Goal: Task Accomplishment & Management: Complete application form

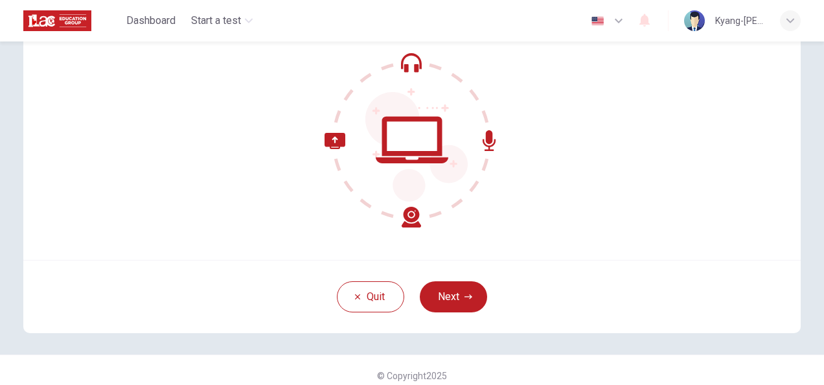
scroll to position [126, 0]
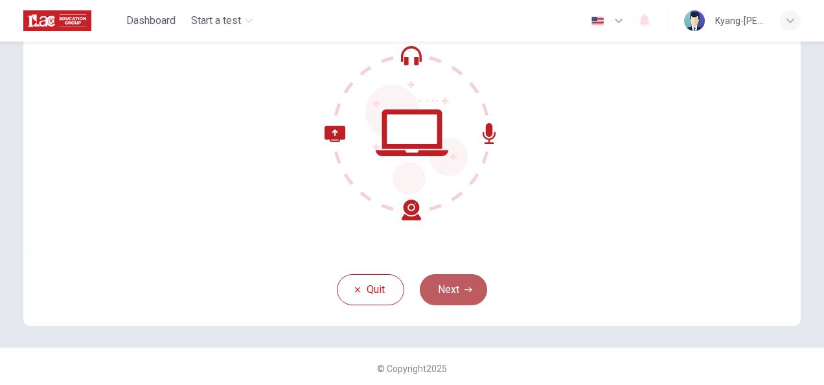
click at [460, 293] on button "Next" at bounding box center [453, 289] width 67 height 31
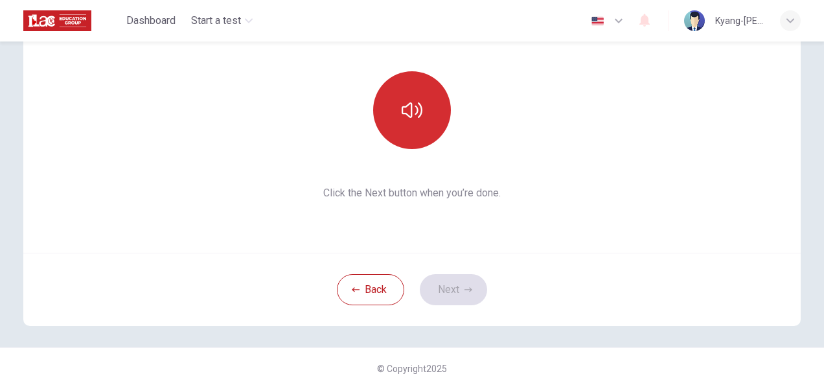
click at [404, 113] on icon "button" at bounding box center [412, 110] width 21 height 21
click at [428, 104] on button "button" at bounding box center [412, 110] width 78 height 78
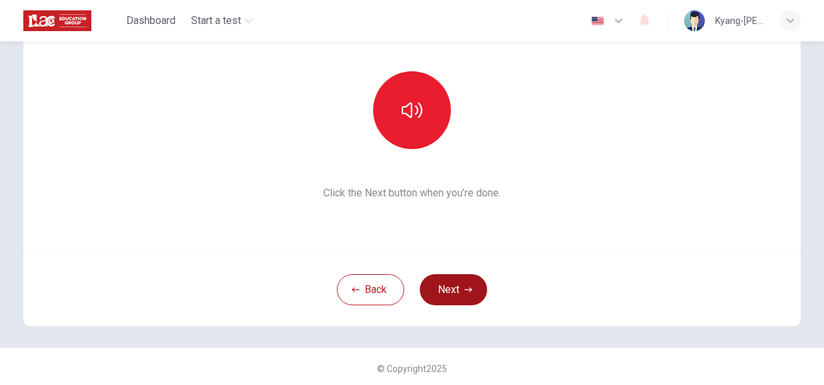
click at [452, 297] on button "Next" at bounding box center [453, 289] width 67 height 31
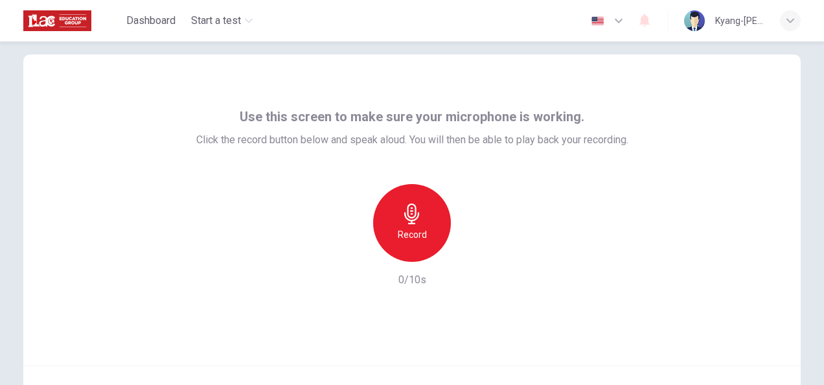
scroll to position [0, 0]
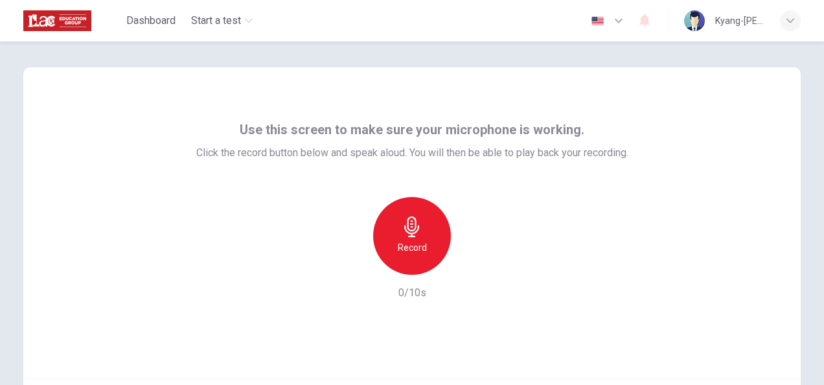
click at [419, 239] on div "Record" at bounding box center [412, 236] width 78 height 78
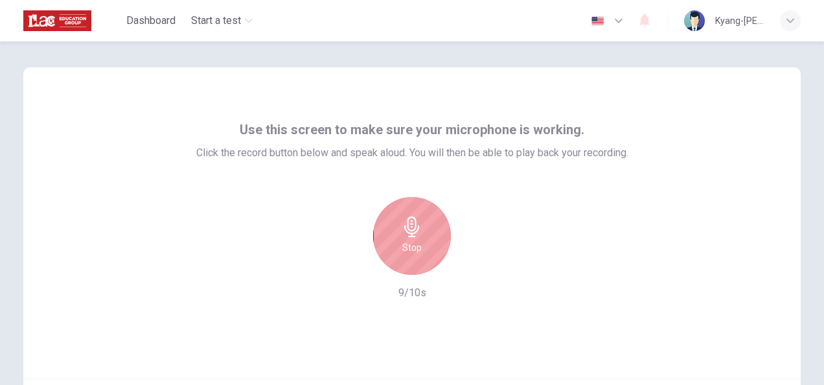
drag, startPoint x: 817, startPoint y: 229, endPoint x: 826, endPoint y: 324, distance: 95.1
click at [824, 324] on html "This site uses cookies, as explained in our Privacy Policy . If you agree to th…" at bounding box center [412, 192] width 824 height 385
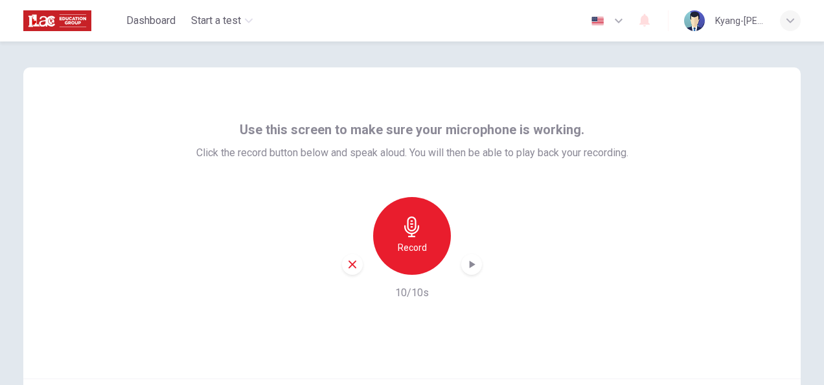
click at [427, 246] on div "Record" at bounding box center [412, 236] width 78 height 78
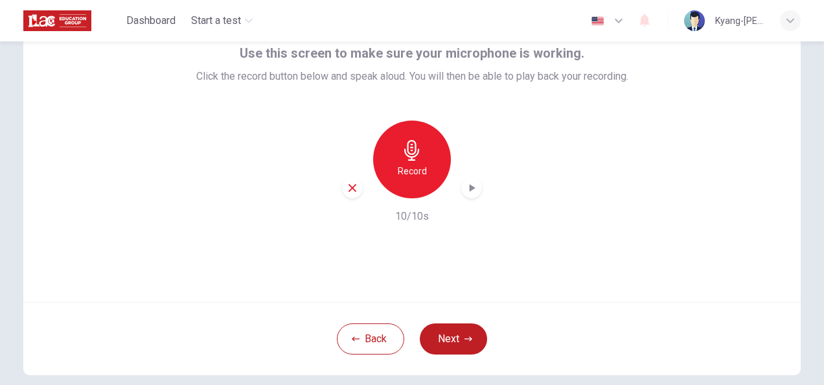
scroll to position [130, 0]
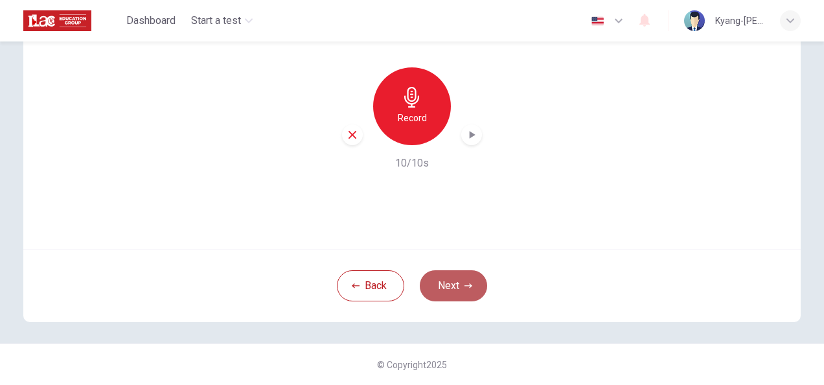
click at [432, 279] on button "Next" at bounding box center [453, 285] width 67 height 31
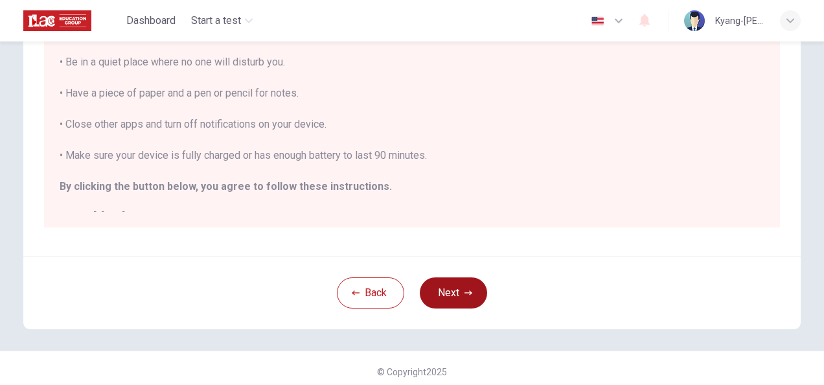
click at [445, 294] on button "Next" at bounding box center [453, 292] width 67 height 31
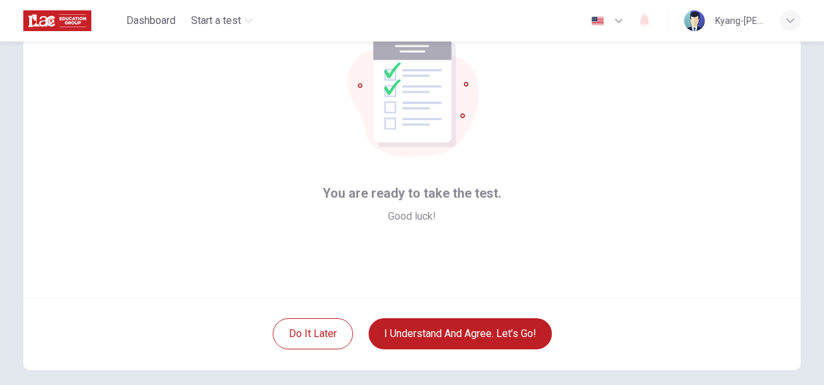
scroll to position [62, 0]
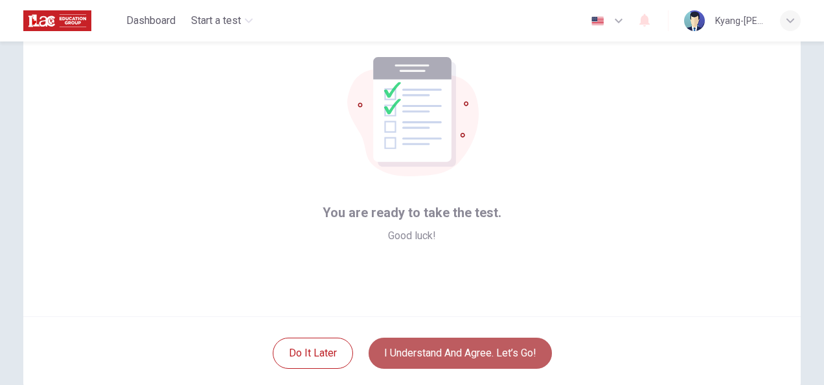
click at [463, 359] on button "I understand and agree. Let’s go!" at bounding box center [460, 353] width 183 height 31
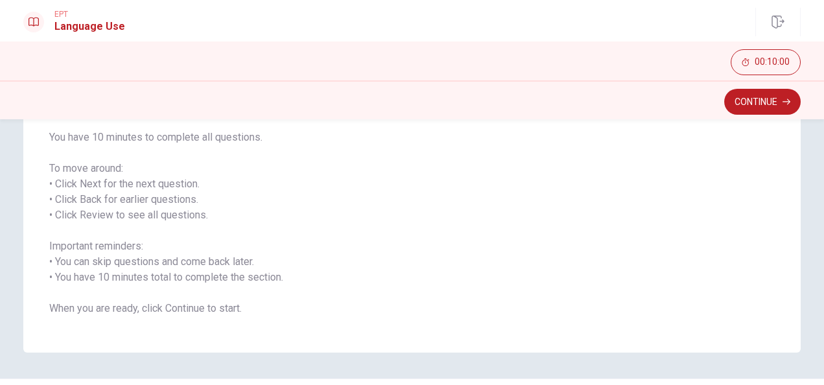
scroll to position [149, 0]
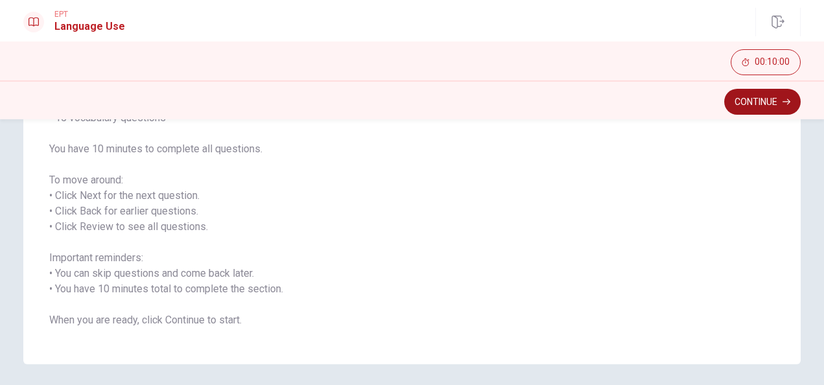
click at [775, 109] on button "Continue" at bounding box center [763, 102] width 76 height 26
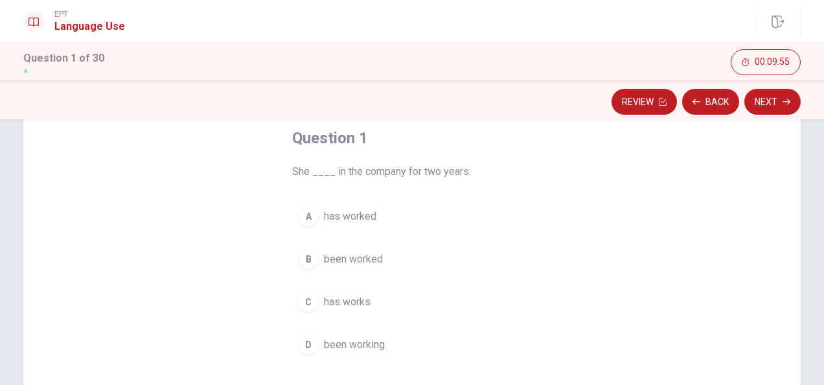
scroll to position [72, 0]
click at [346, 220] on span "has worked" at bounding box center [350, 215] width 52 height 16
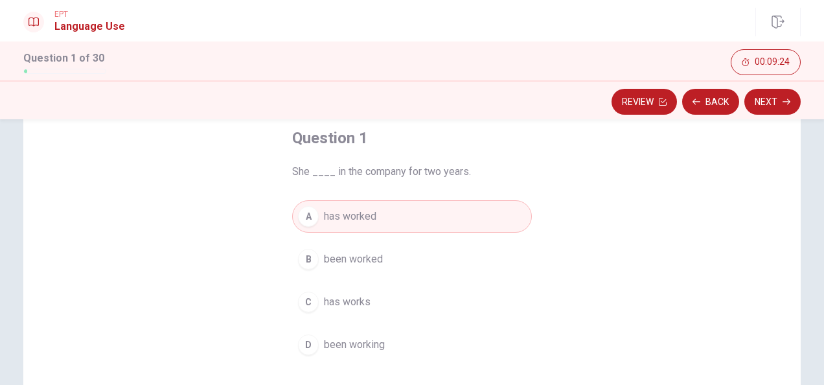
scroll to position [69, 0]
click at [774, 102] on button "Next" at bounding box center [773, 102] width 56 height 26
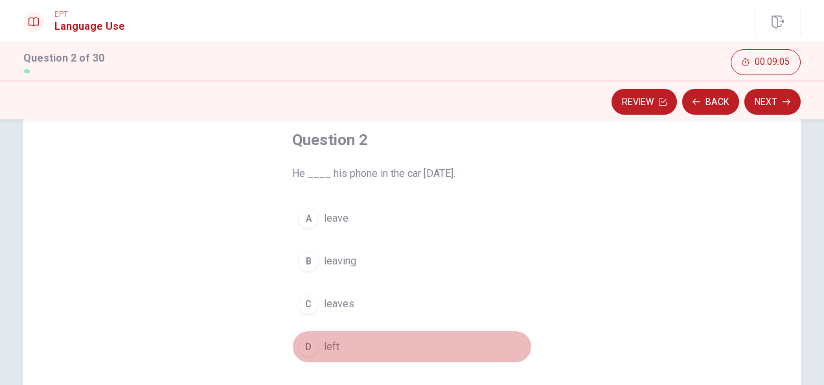
click at [330, 345] on span "left" at bounding box center [332, 347] width 16 height 16
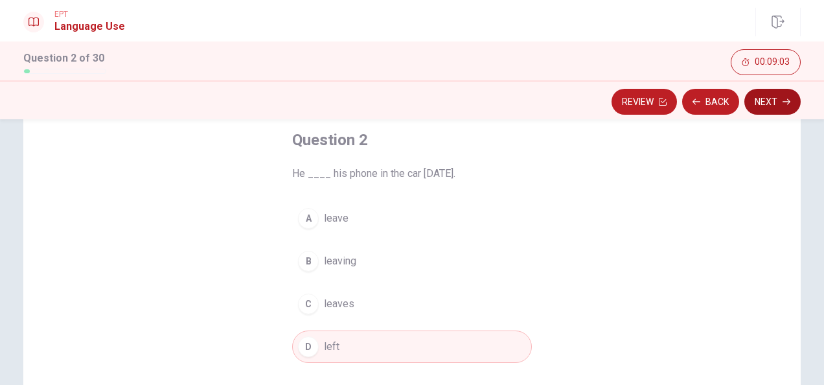
click at [776, 102] on button "Next" at bounding box center [773, 102] width 56 height 26
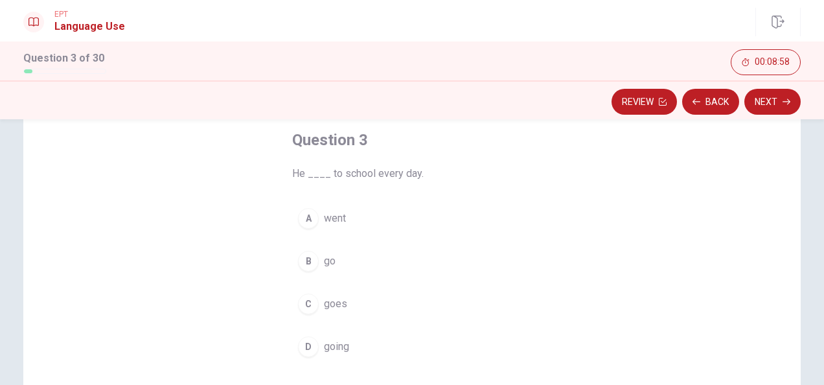
click at [331, 305] on span "goes" at bounding box center [335, 304] width 23 height 16
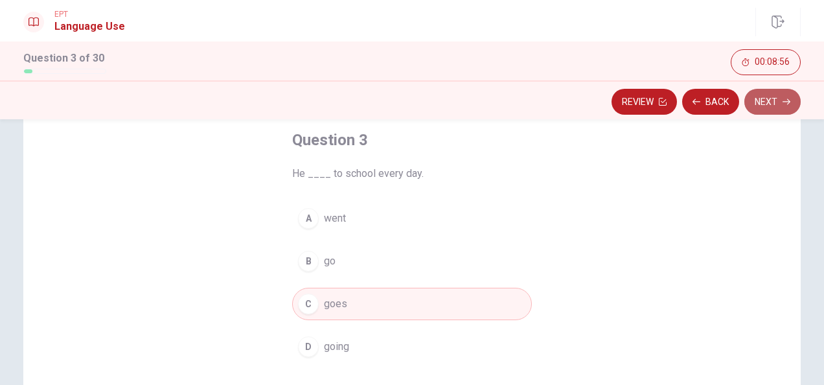
click at [773, 103] on button "Next" at bounding box center [773, 102] width 56 height 26
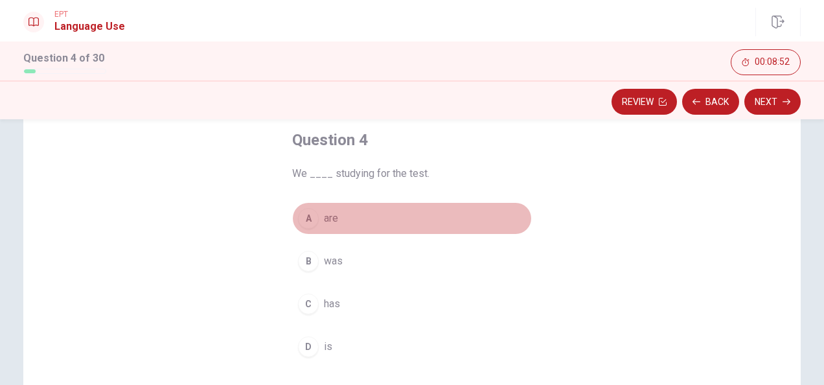
click at [328, 215] on span "are" at bounding box center [331, 219] width 14 height 16
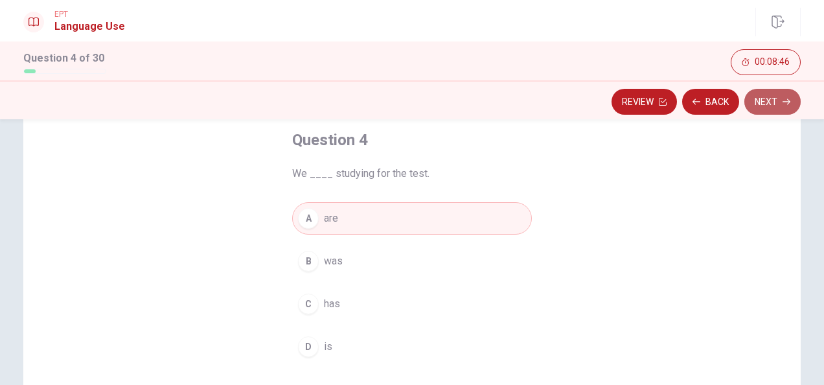
click at [759, 105] on button "Next" at bounding box center [773, 102] width 56 height 26
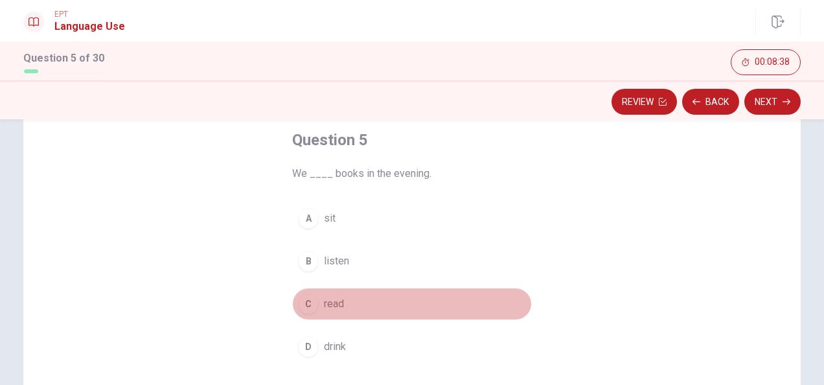
click at [340, 299] on span "read" at bounding box center [334, 304] width 20 height 16
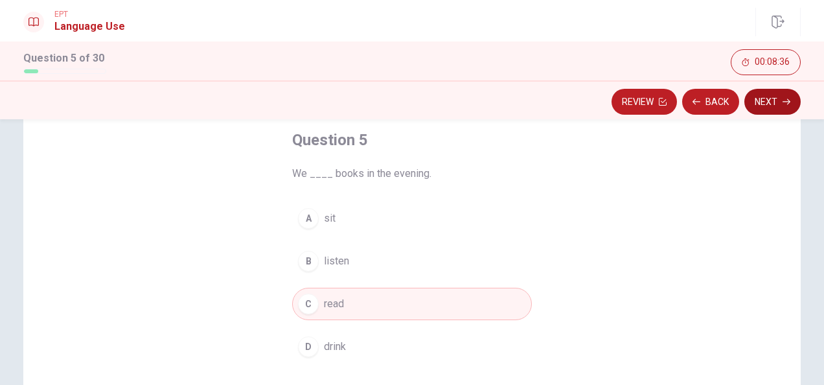
click at [762, 110] on button "Next" at bounding box center [773, 102] width 56 height 26
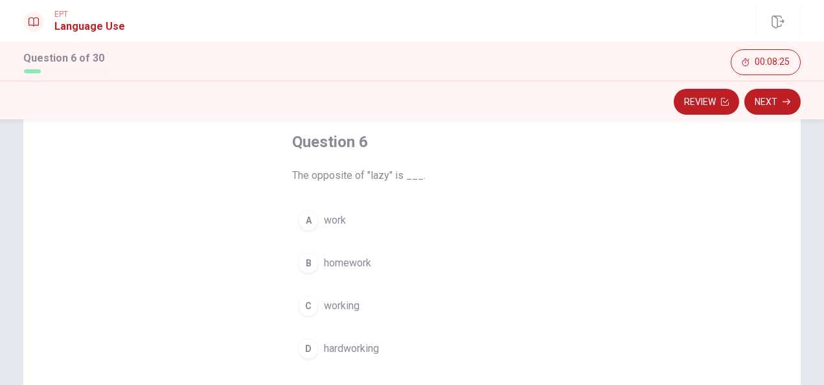
scroll to position [71, 0]
click at [338, 222] on span "work" at bounding box center [335, 217] width 22 height 16
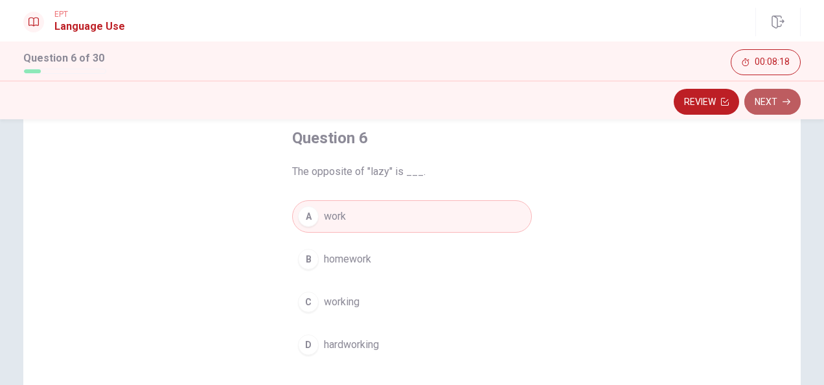
click at [789, 106] on button "Next" at bounding box center [773, 102] width 56 height 26
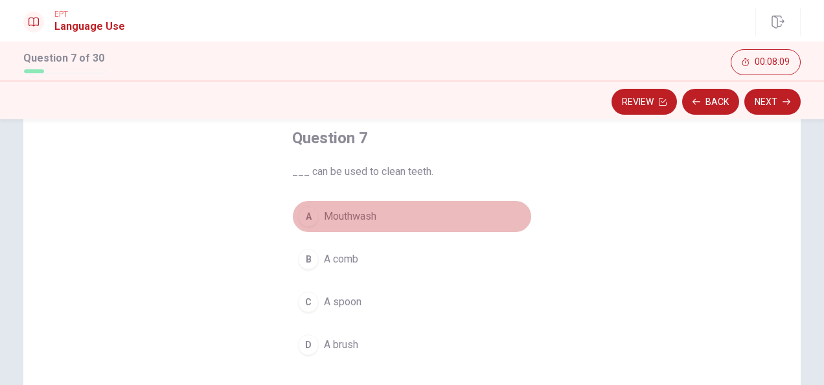
click at [331, 218] on span "Mouthwash" at bounding box center [350, 217] width 52 height 16
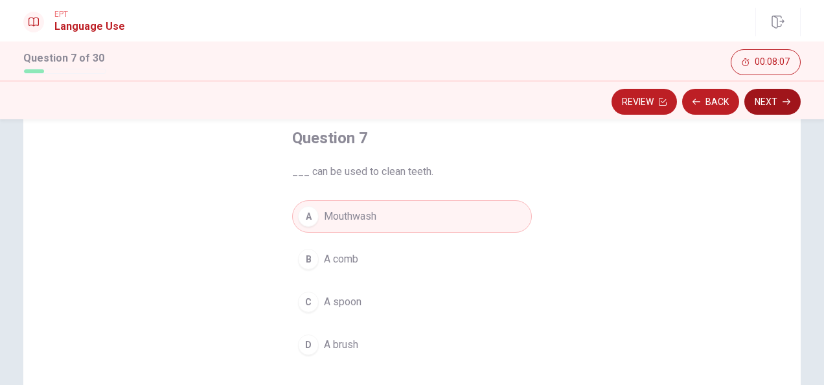
click at [754, 102] on button "Next" at bounding box center [773, 102] width 56 height 26
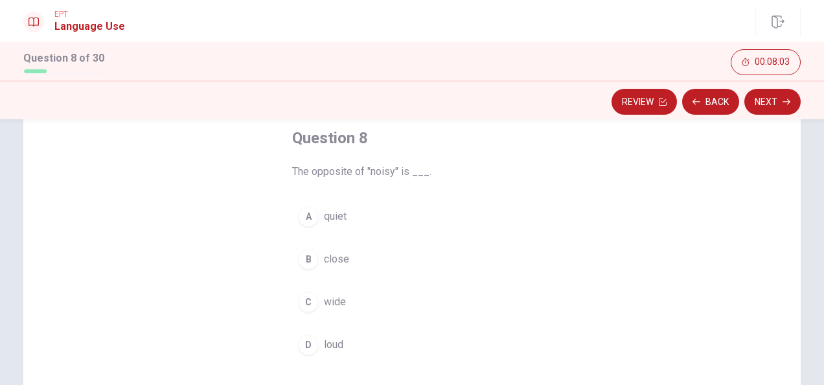
click at [342, 214] on span "quiet" at bounding box center [335, 217] width 23 height 16
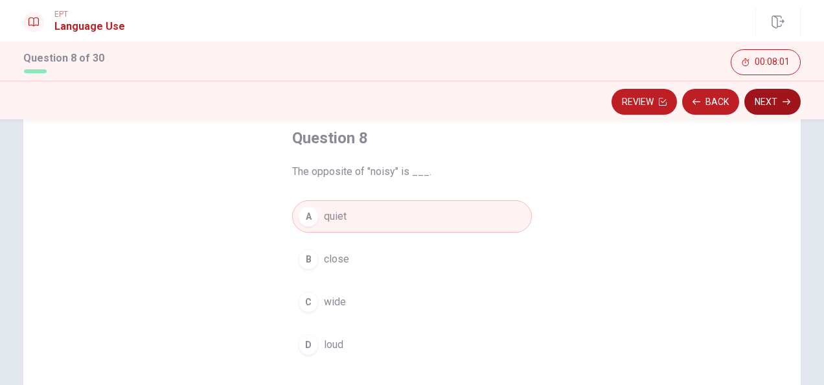
click at [779, 99] on button "Next" at bounding box center [773, 102] width 56 height 26
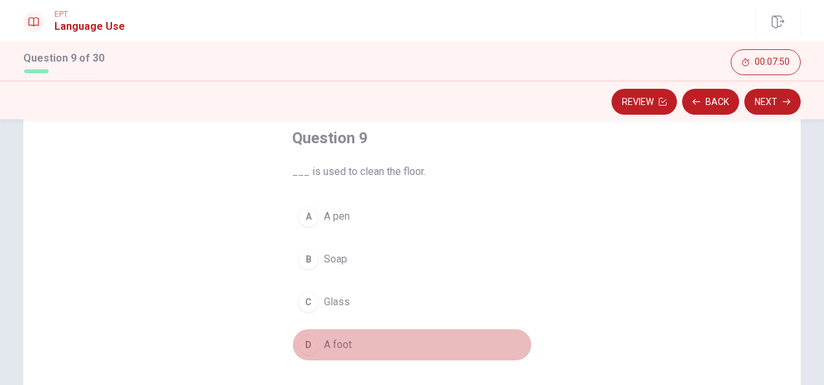
click at [346, 344] on span "A foot" at bounding box center [338, 345] width 28 height 16
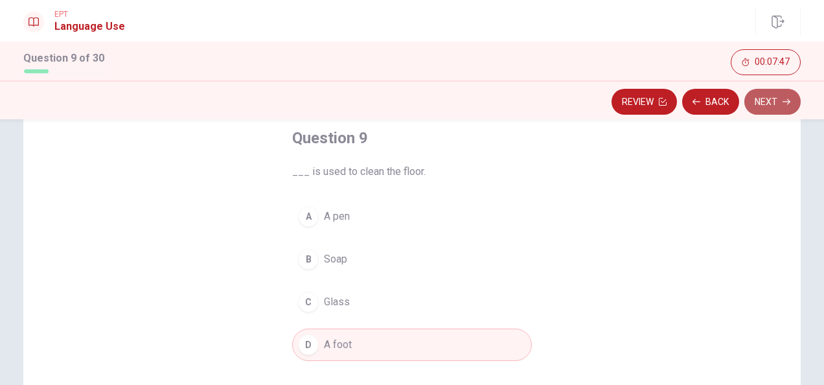
click at [769, 103] on button "Next" at bounding box center [773, 102] width 56 height 26
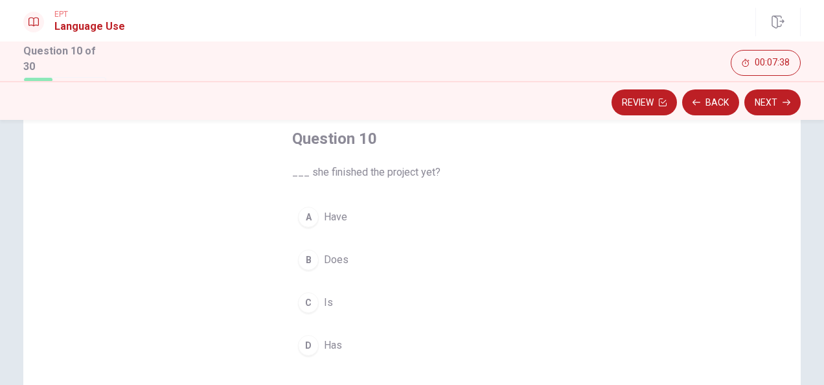
click at [334, 255] on span "Does" at bounding box center [336, 260] width 25 height 16
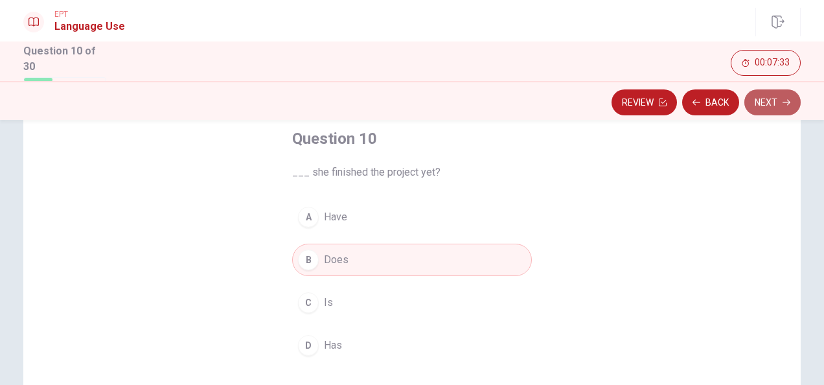
click at [769, 106] on button "Next" at bounding box center [773, 102] width 56 height 26
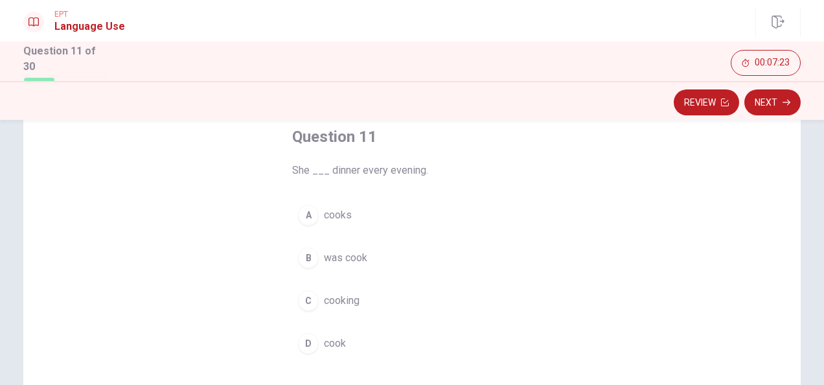
scroll to position [79, 0]
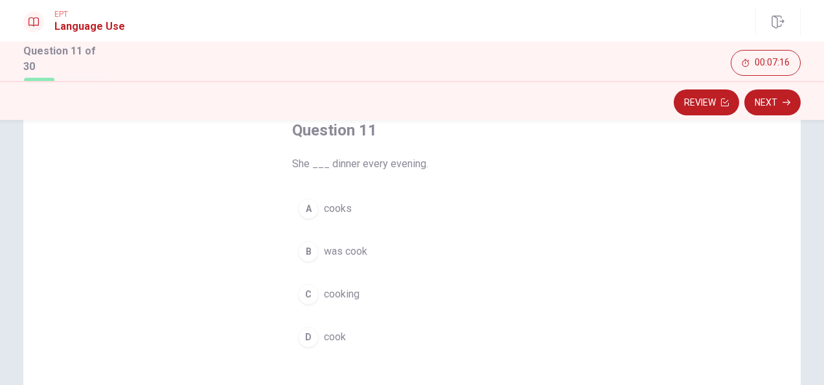
click at [340, 214] on span "cooks" at bounding box center [338, 209] width 28 height 16
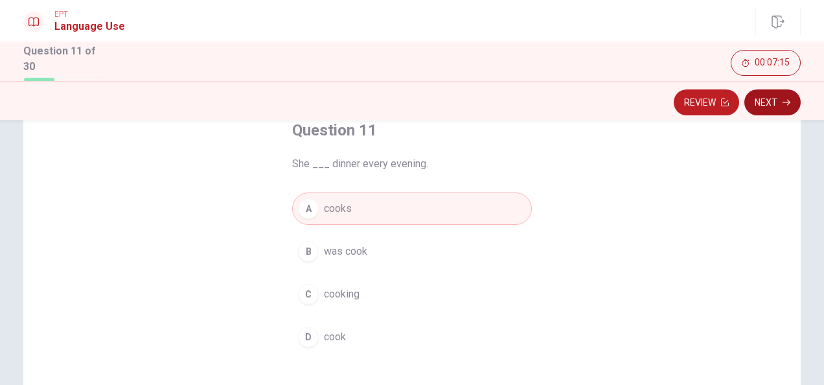
click at [789, 103] on icon "button" at bounding box center [787, 103] width 8 height 8
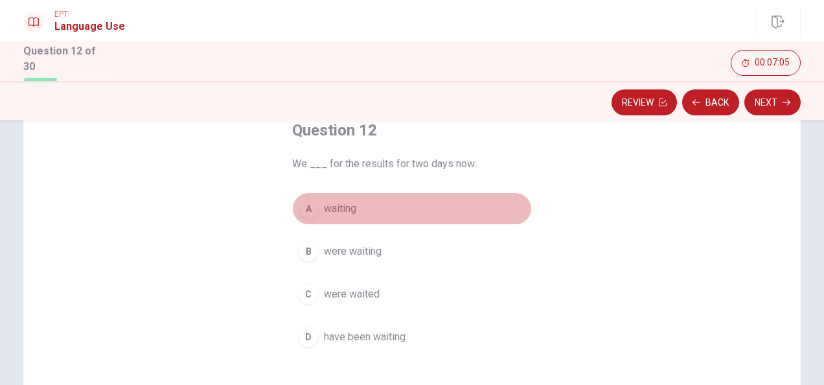
click at [359, 207] on button "A waiting" at bounding box center [412, 208] width 240 height 32
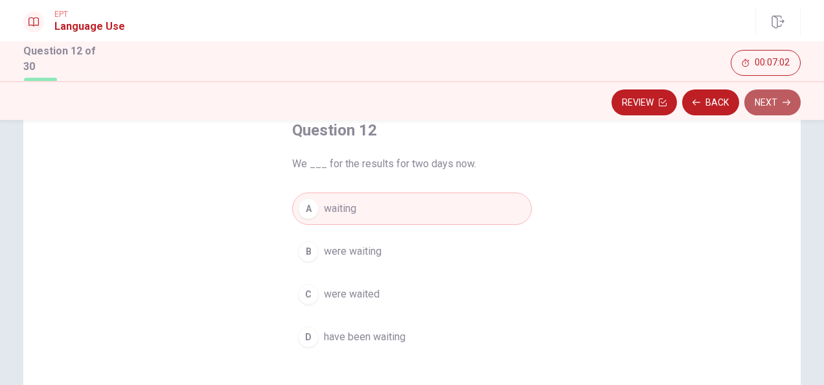
click at [765, 109] on button "Next" at bounding box center [773, 102] width 56 height 26
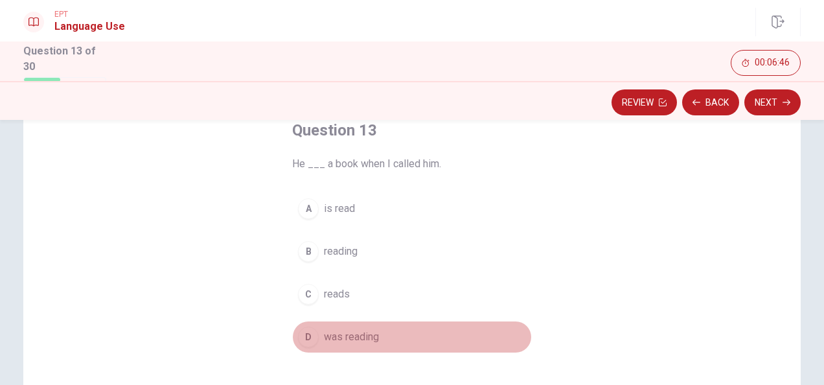
click at [352, 339] on span "was reading" at bounding box center [351, 337] width 55 height 16
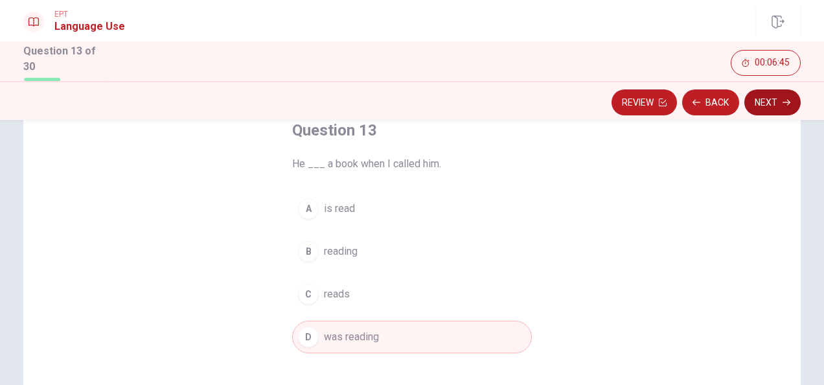
click at [780, 104] on button "Next" at bounding box center [773, 102] width 56 height 26
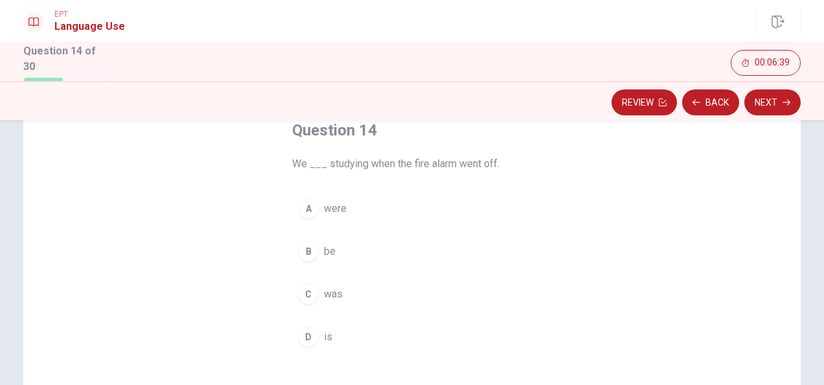
click at [329, 207] on span "were" at bounding box center [335, 209] width 23 height 16
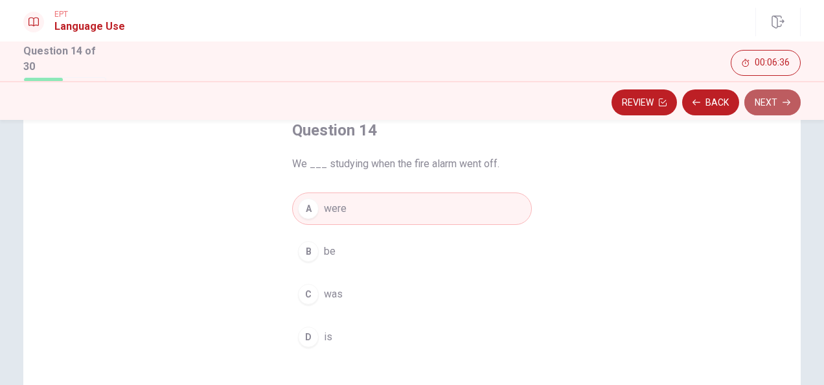
click at [767, 110] on button "Next" at bounding box center [773, 102] width 56 height 26
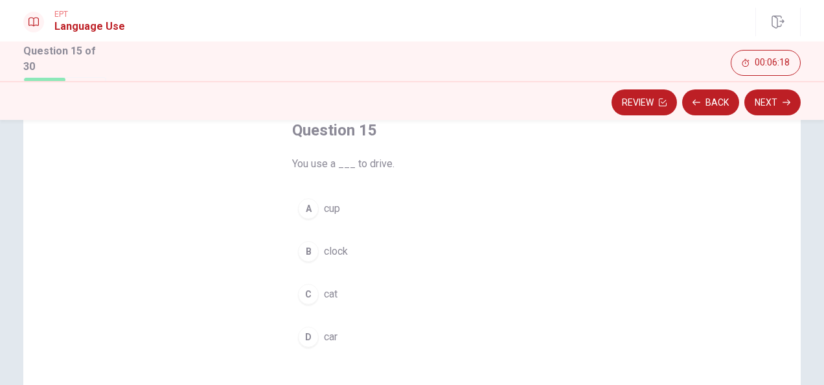
click at [331, 206] on span "cup" at bounding box center [332, 209] width 16 height 16
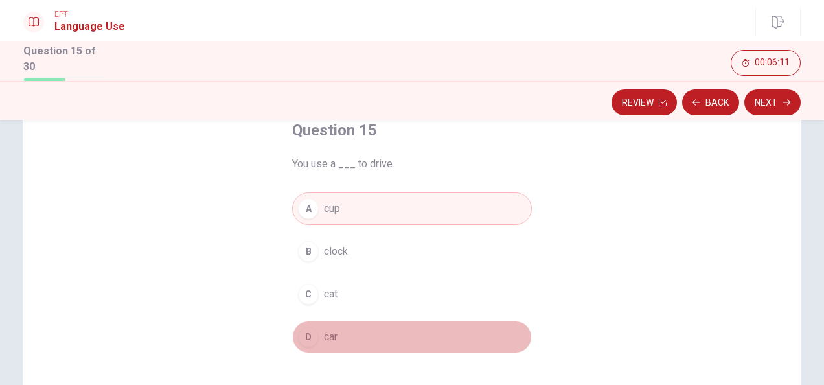
click at [331, 331] on span "car" at bounding box center [331, 337] width 14 height 16
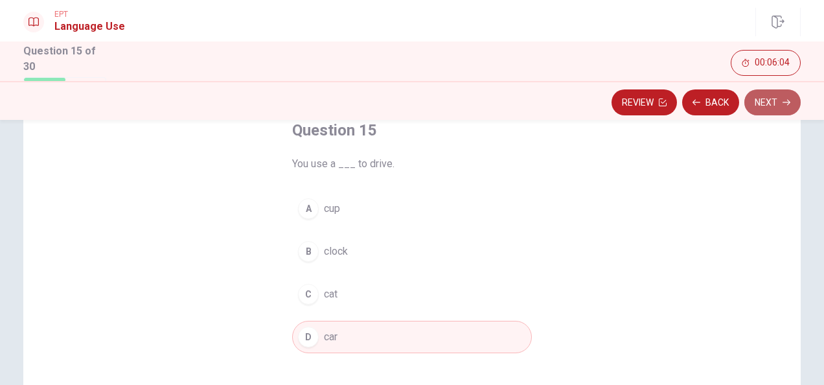
click at [762, 106] on button "Next" at bounding box center [773, 102] width 56 height 26
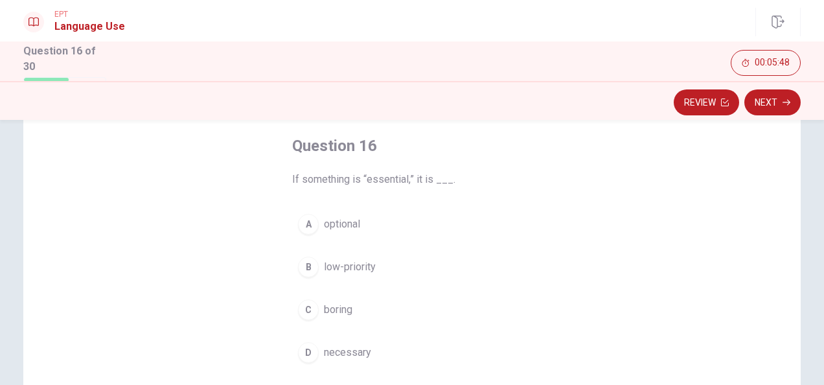
scroll to position [73, 0]
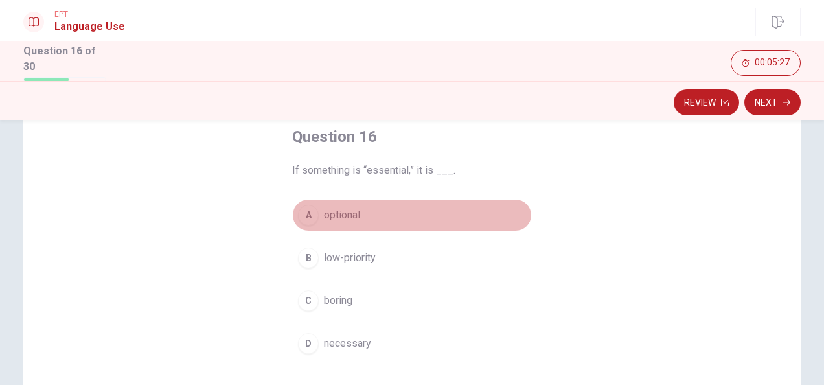
click at [357, 214] on span "optional" at bounding box center [342, 215] width 36 height 16
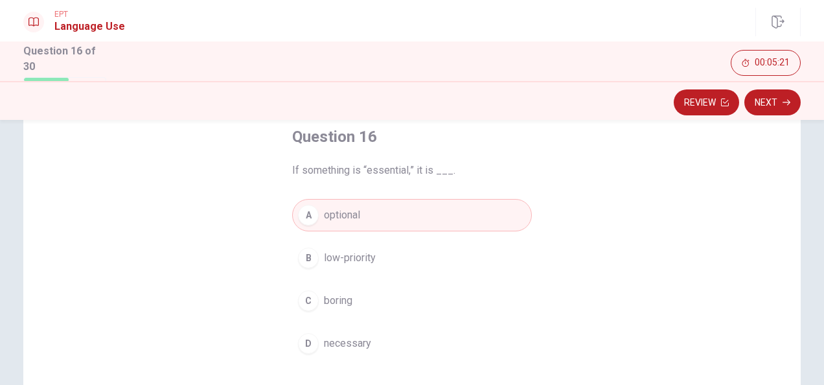
click at [364, 252] on span "low-priority" at bounding box center [350, 258] width 52 height 16
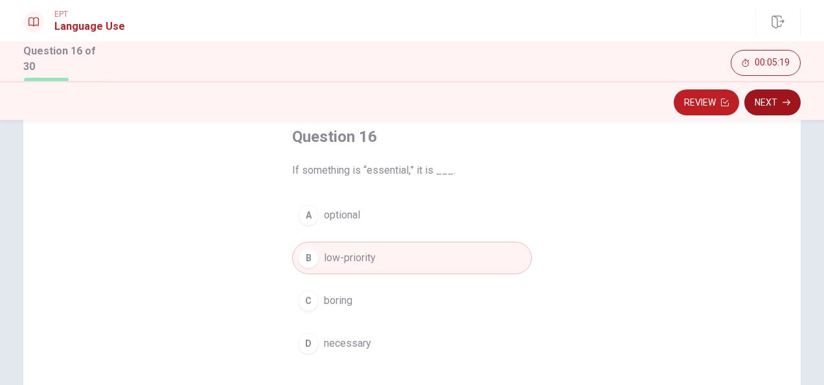
click at [773, 104] on button "Next" at bounding box center [773, 102] width 56 height 26
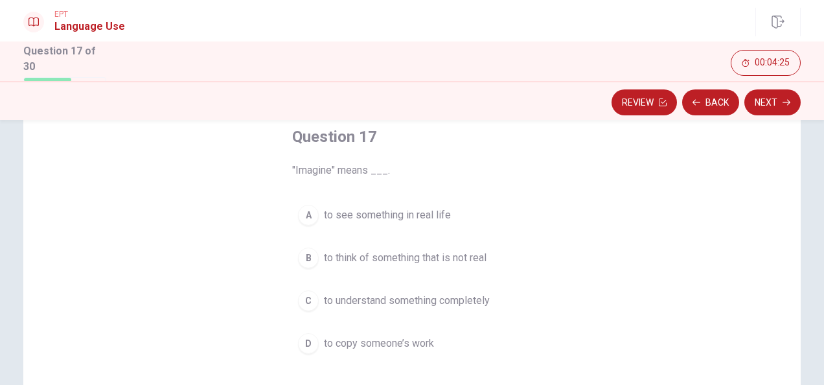
click at [455, 254] on span "to think of something that is not real" at bounding box center [405, 258] width 163 height 16
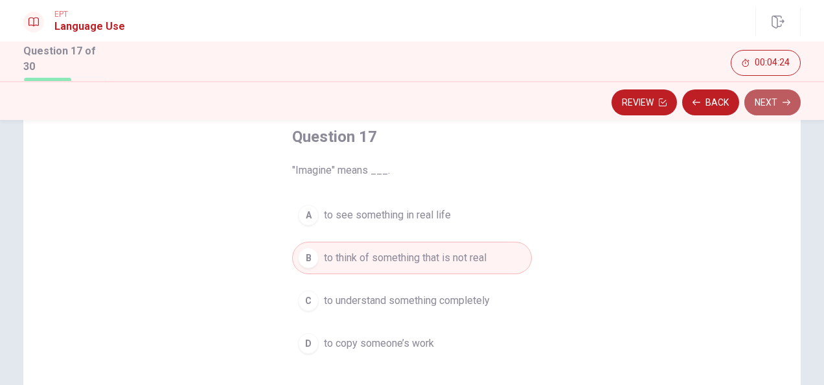
click at [786, 100] on icon "button" at bounding box center [787, 103] width 8 height 8
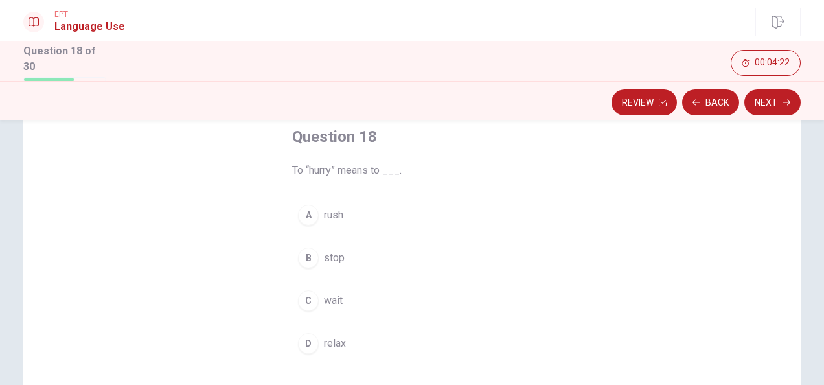
click at [339, 209] on span "rush" at bounding box center [333, 215] width 19 height 16
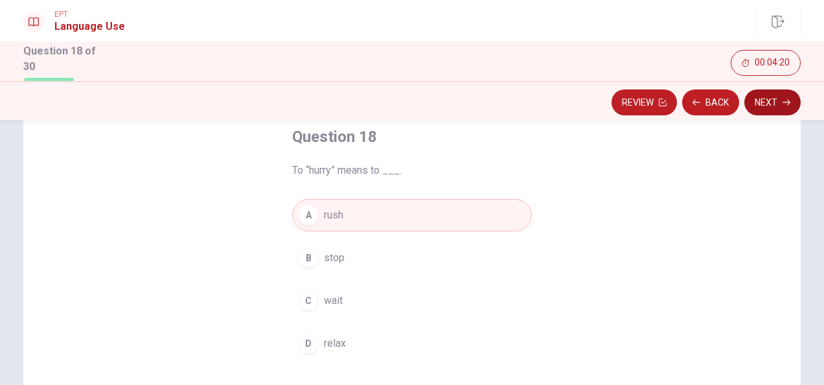
click at [780, 108] on button "Next" at bounding box center [773, 102] width 56 height 26
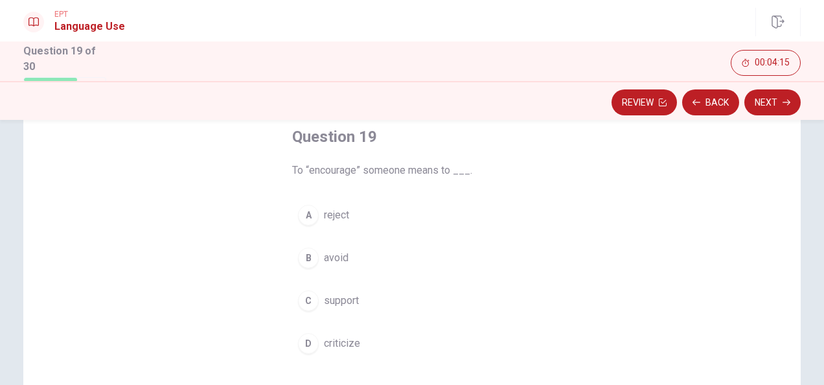
click at [367, 298] on button "C support" at bounding box center [412, 301] width 240 height 32
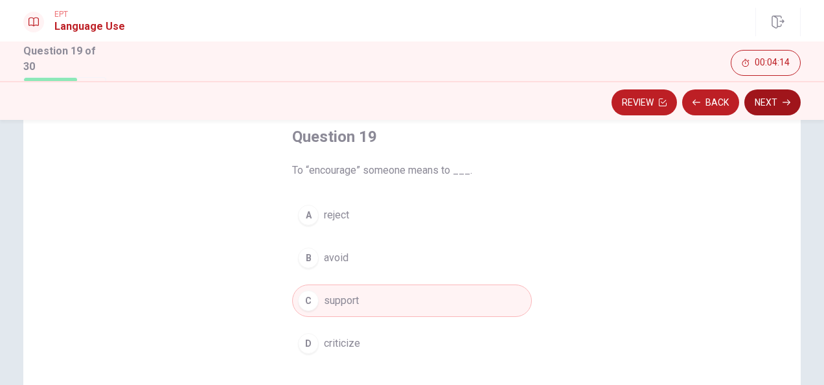
click at [775, 100] on button "Next" at bounding box center [773, 102] width 56 height 26
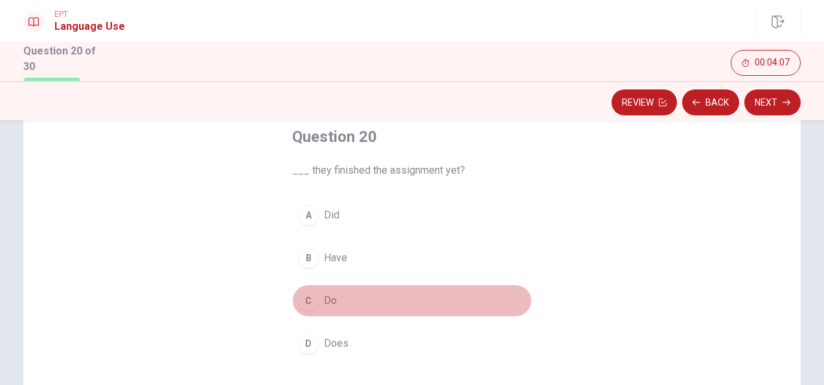
click at [334, 294] on button "C Do" at bounding box center [412, 301] width 240 height 32
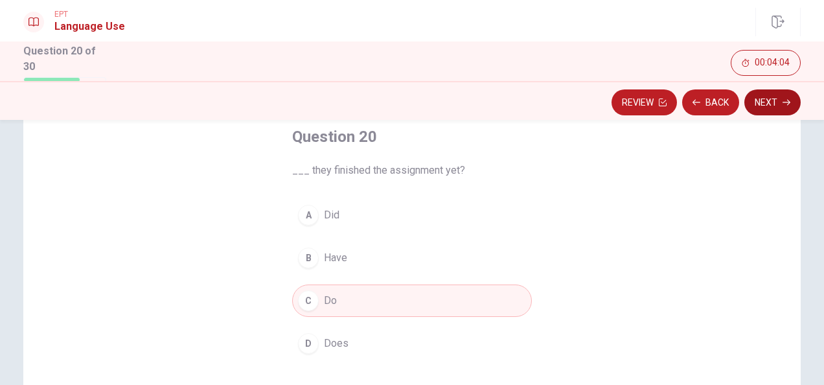
click at [775, 110] on button "Next" at bounding box center [773, 102] width 56 height 26
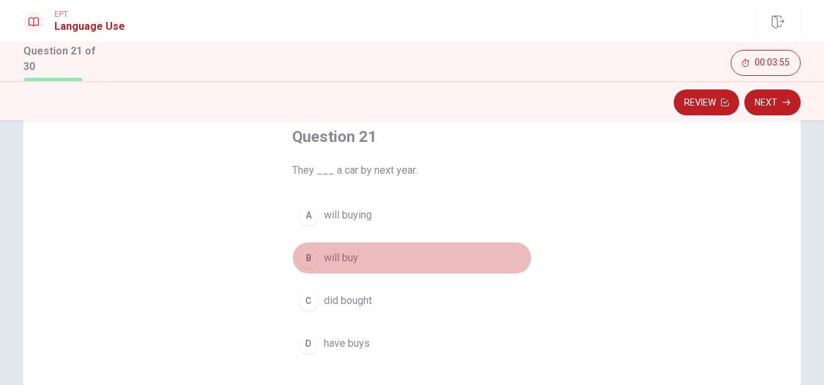
click at [344, 251] on span "will buy" at bounding box center [341, 258] width 34 height 16
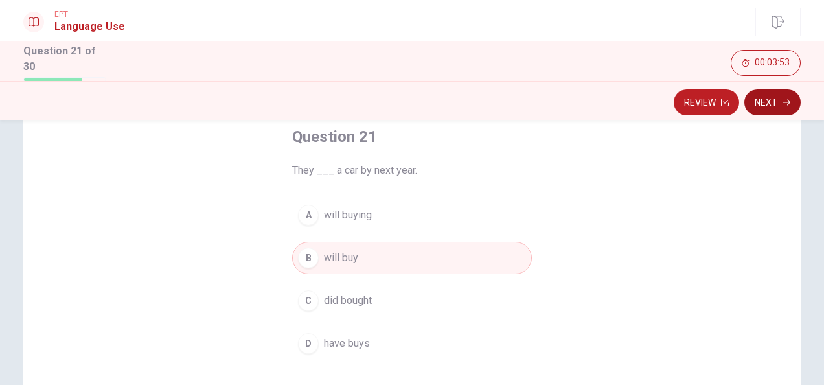
click at [791, 102] on button "Next" at bounding box center [773, 102] width 56 height 26
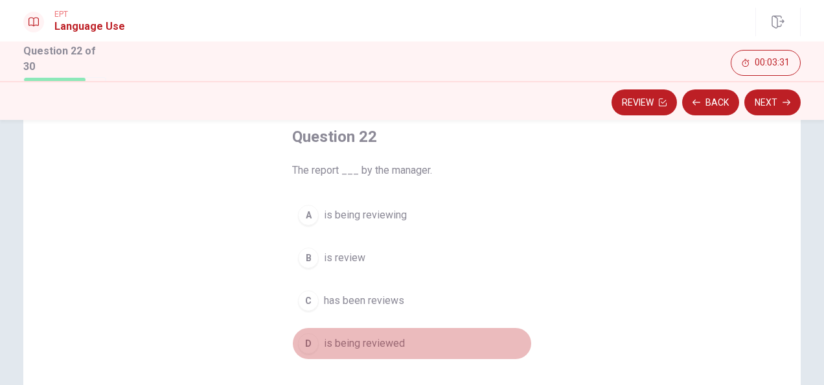
click at [406, 338] on button "D is being reviewed" at bounding box center [412, 343] width 240 height 32
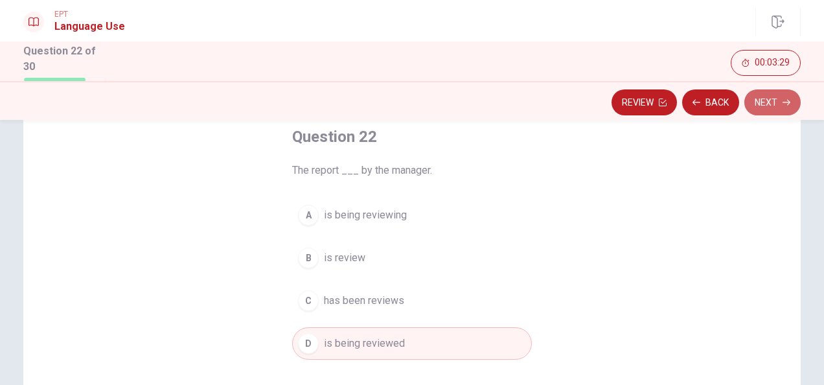
click at [766, 104] on button "Next" at bounding box center [773, 102] width 56 height 26
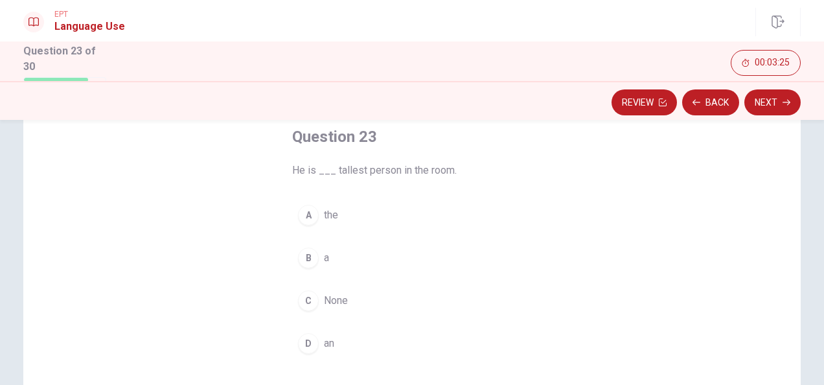
click at [331, 261] on button "B a" at bounding box center [412, 258] width 240 height 32
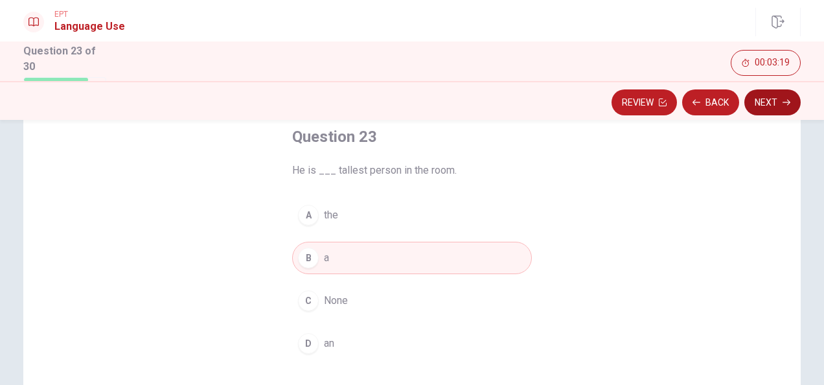
click at [768, 103] on button "Next" at bounding box center [773, 102] width 56 height 26
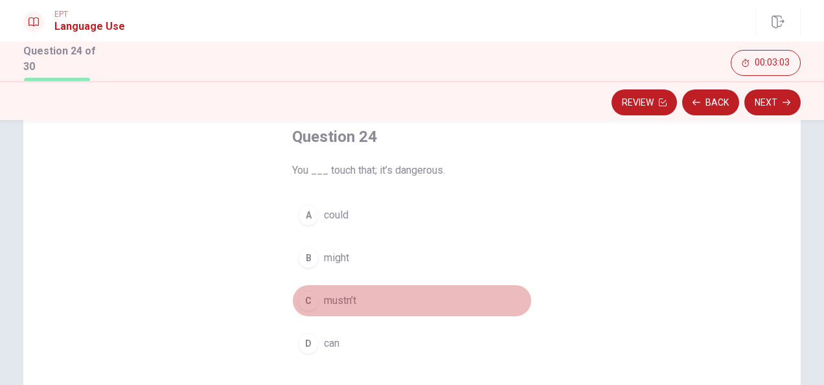
click at [347, 303] on span "mustn’t" at bounding box center [340, 301] width 32 height 16
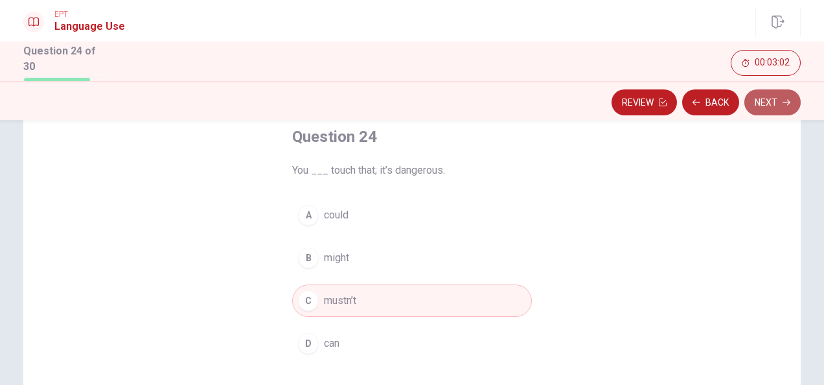
click at [773, 108] on button "Next" at bounding box center [773, 102] width 56 height 26
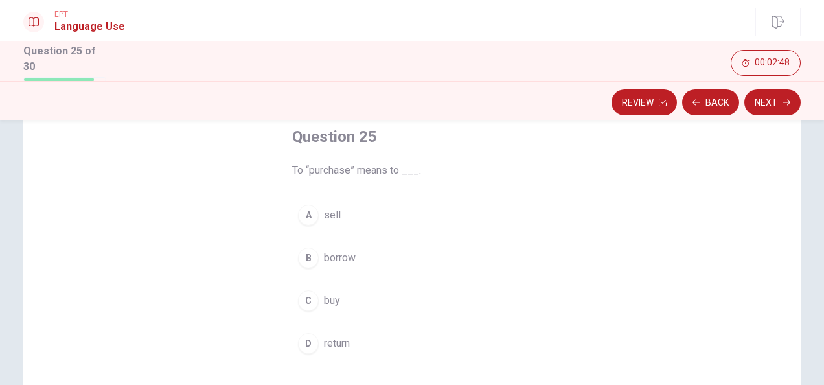
click at [344, 211] on button "A sell" at bounding box center [412, 215] width 240 height 32
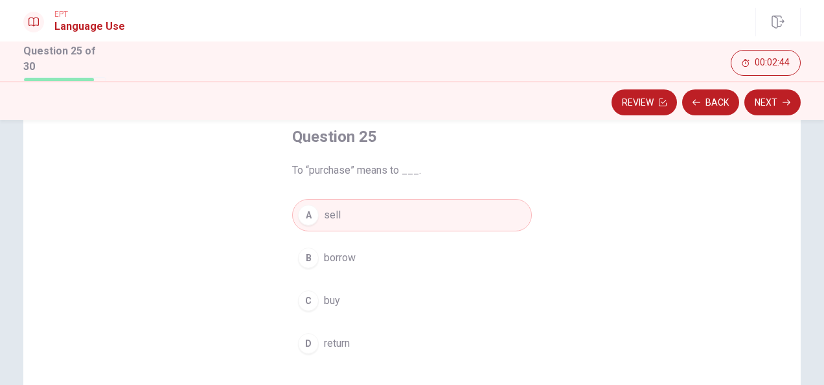
click at [337, 300] on span "buy" at bounding box center [332, 301] width 16 height 16
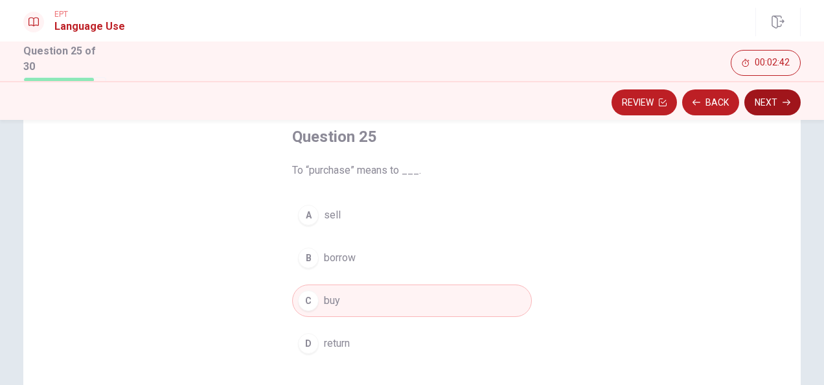
click at [773, 108] on button "Next" at bounding box center [773, 102] width 56 height 26
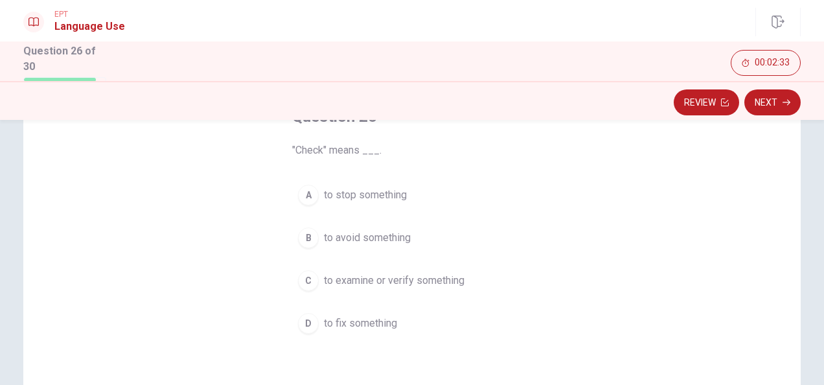
scroll to position [97, 0]
click at [381, 321] on span "to fix something" at bounding box center [360, 319] width 73 height 16
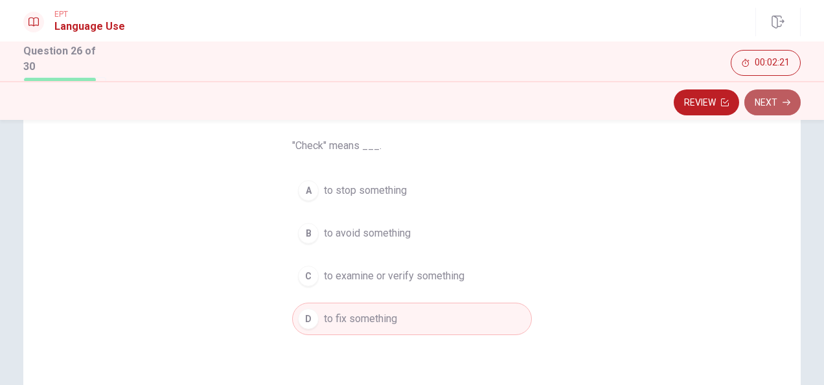
click at [769, 104] on button "Next" at bounding box center [773, 102] width 56 height 26
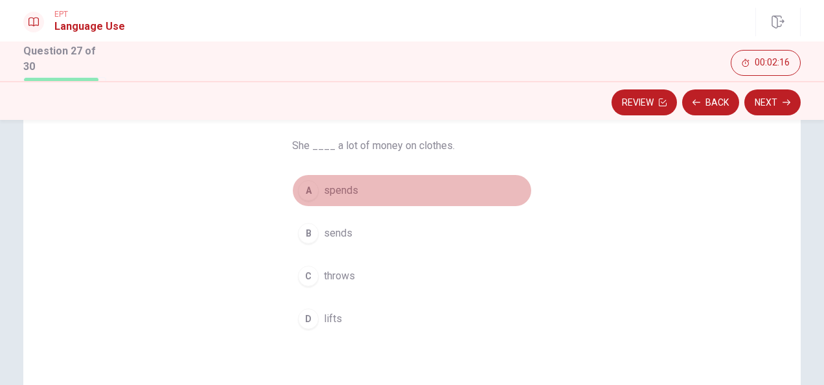
click at [351, 185] on span "spends" at bounding box center [341, 191] width 34 height 16
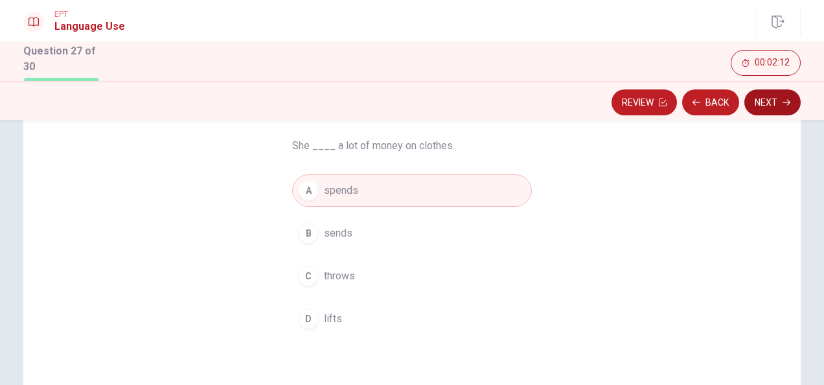
click at [787, 105] on icon "button" at bounding box center [787, 103] width 8 height 8
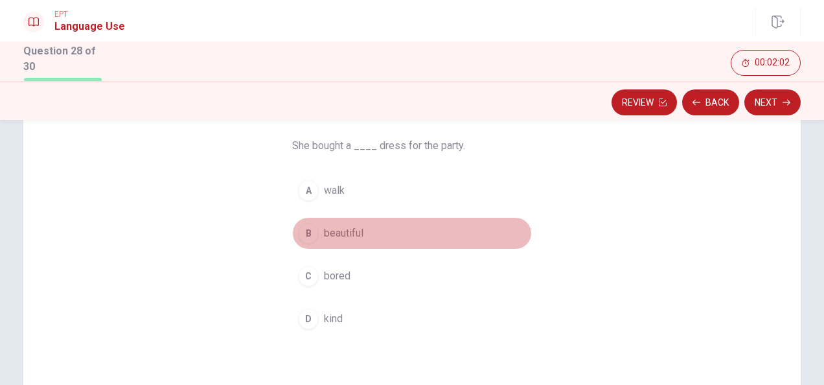
click at [354, 239] on span "beautiful" at bounding box center [344, 234] width 40 height 16
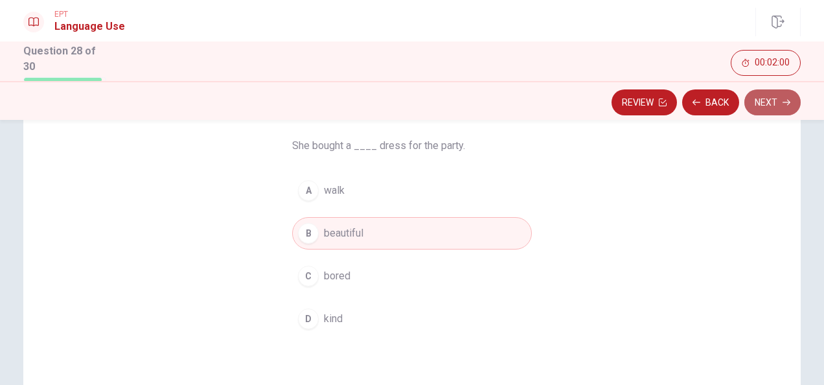
click at [773, 105] on button "Next" at bounding box center [773, 102] width 56 height 26
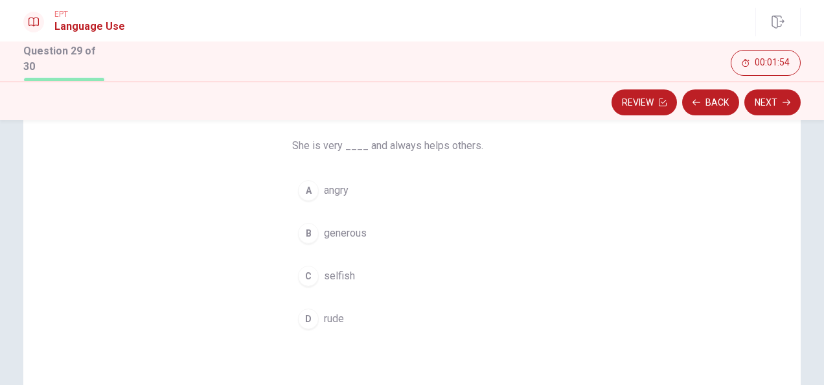
click at [344, 230] on span "generous" at bounding box center [345, 234] width 43 height 16
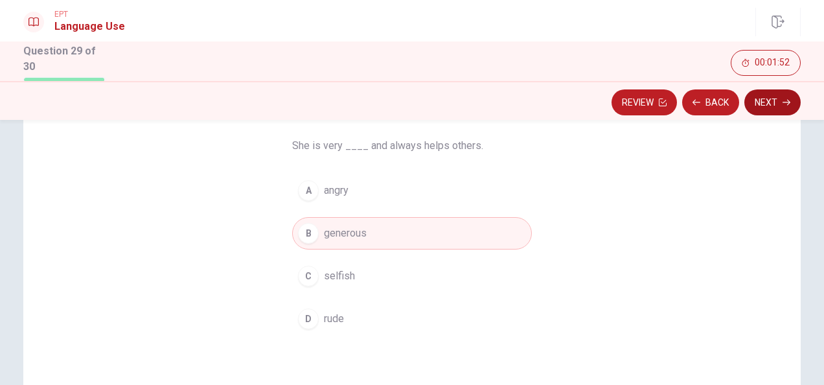
click at [766, 107] on button "Next" at bounding box center [773, 102] width 56 height 26
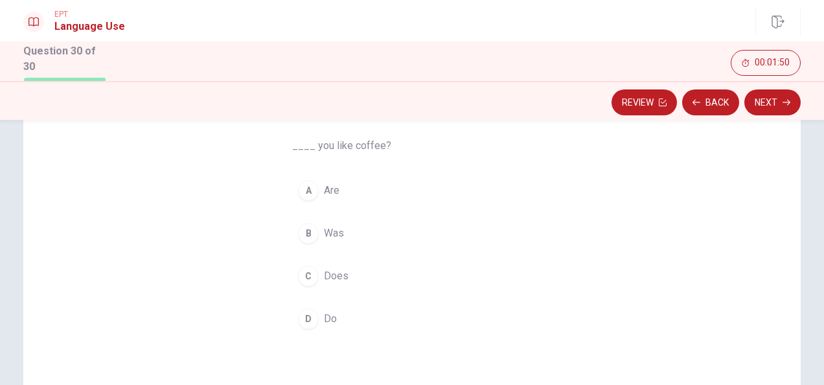
click at [329, 314] on span "Do" at bounding box center [330, 319] width 13 height 16
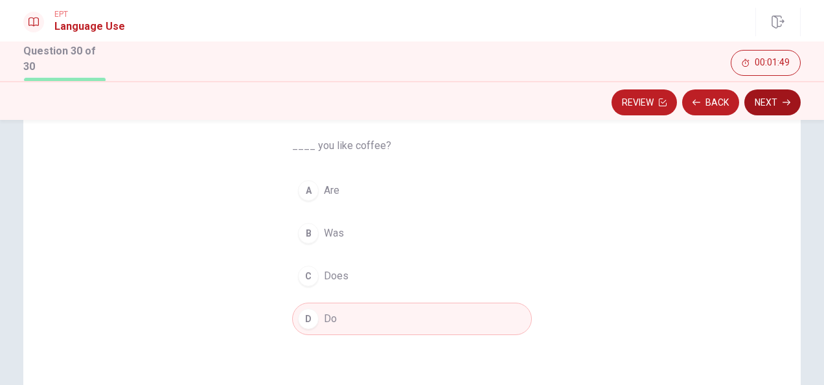
click at [775, 104] on button "Next" at bounding box center [773, 102] width 56 height 26
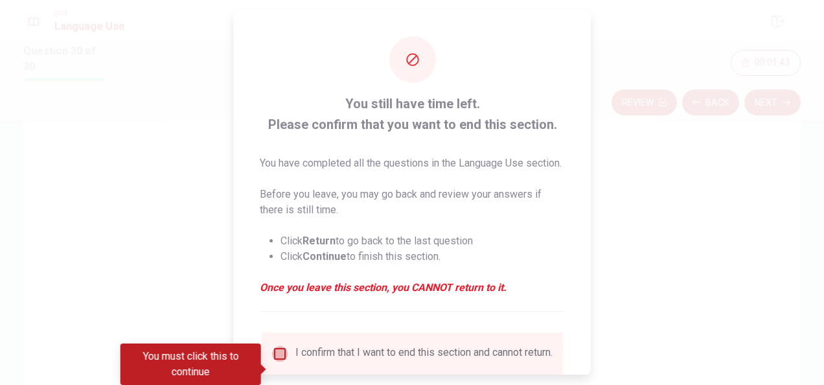
click at [277, 362] on input "You must click this to continue" at bounding box center [280, 354] width 16 height 16
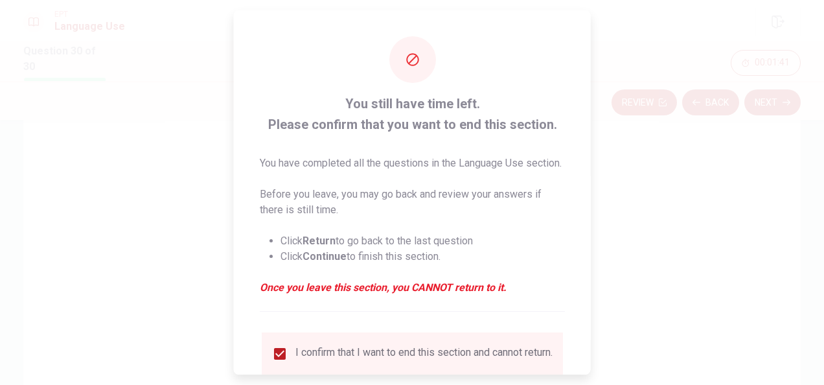
scroll to position [114, 0]
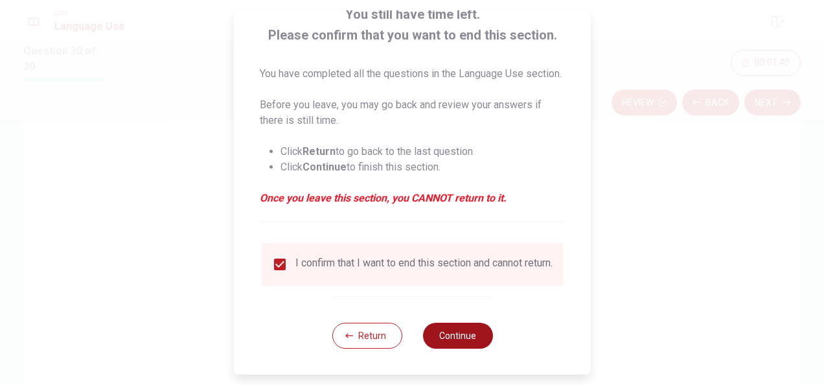
click at [482, 337] on button "Continue" at bounding box center [458, 336] width 70 height 26
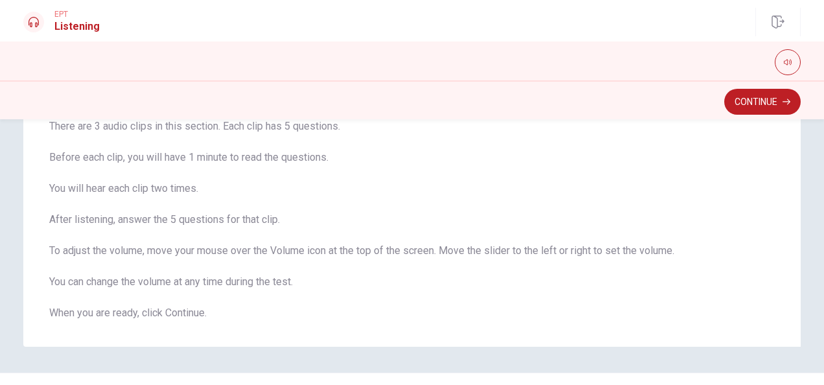
scroll to position [100, 0]
click at [758, 101] on button "Continue" at bounding box center [763, 102] width 76 height 26
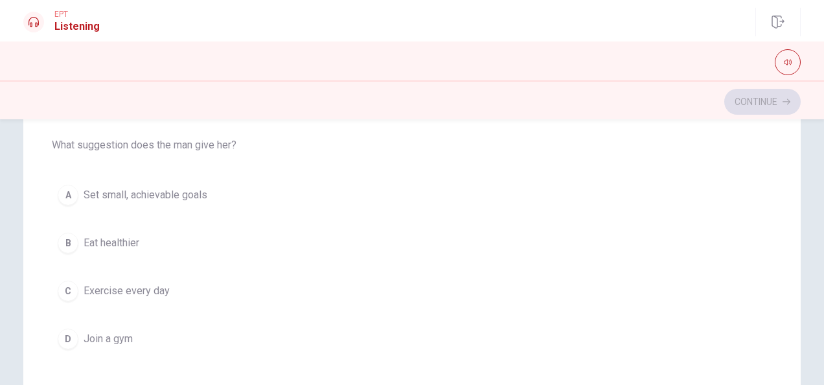
scroll to position [141, 0]
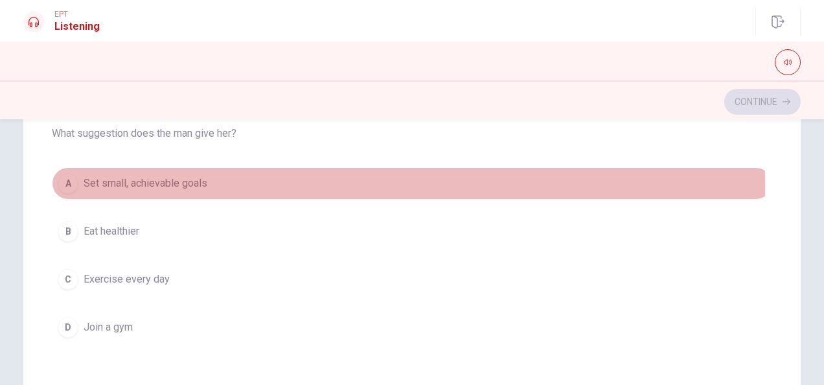
drag, startPoint x: 140, startPoint y: 184, endPoint x: 191, endPoint y: 198, distance: 53.2
click at [140, 184] on span "Set small, achievable goals" at bounding box center [146, 184] width 124 height 16
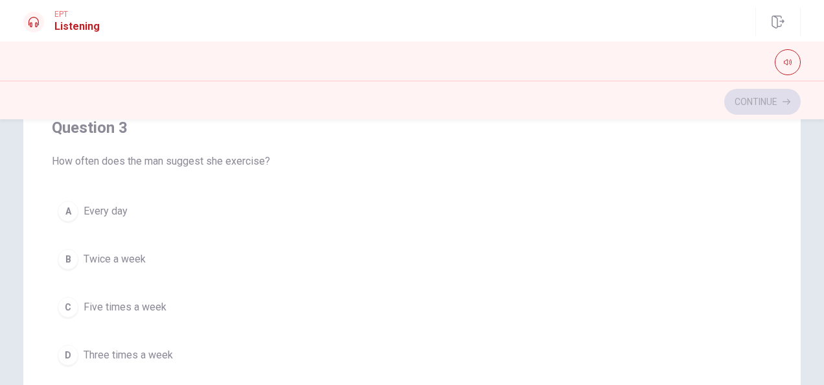
scroll to position [566, 0]
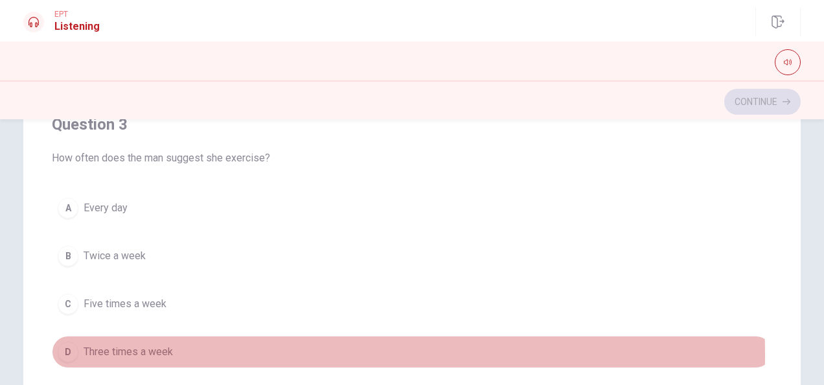
click at [130, 350] on span "Three times a week" at bounding box center [128, 352] width 89 height 16
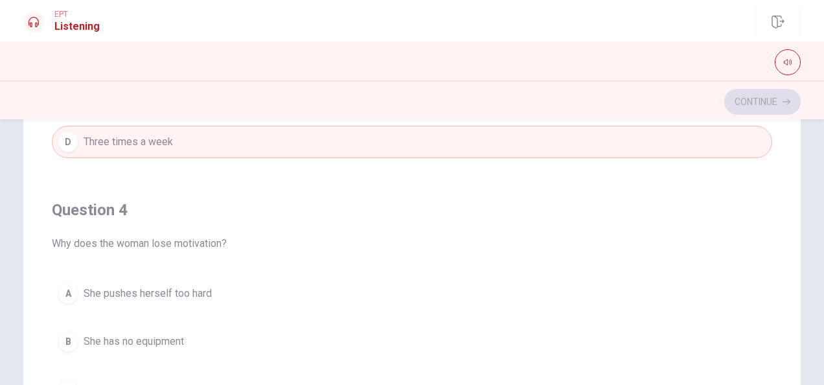
scroll to position [778, 0]
click at [187, 286] on span "She pushes herself too hard" at bounding box center [148, 293] width 128 height 16
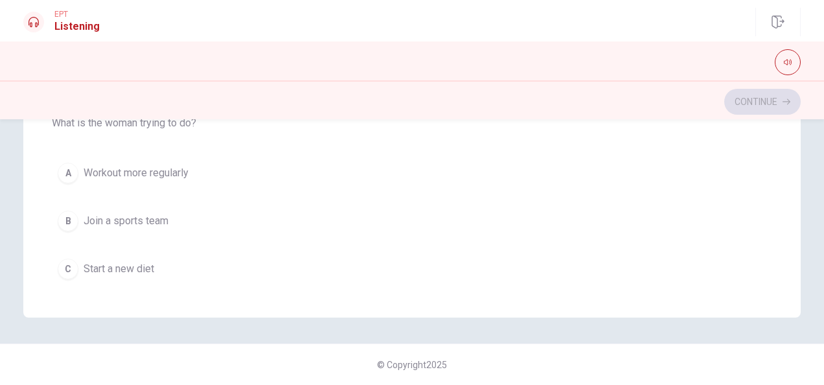
scroll to position [979, 0]
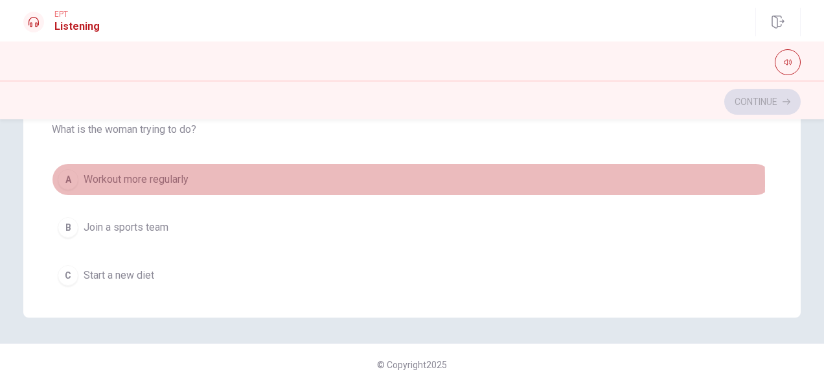
click at [119, 175] on span "Workout more regularly" at bounding box center [136, 180] width 105 height 16
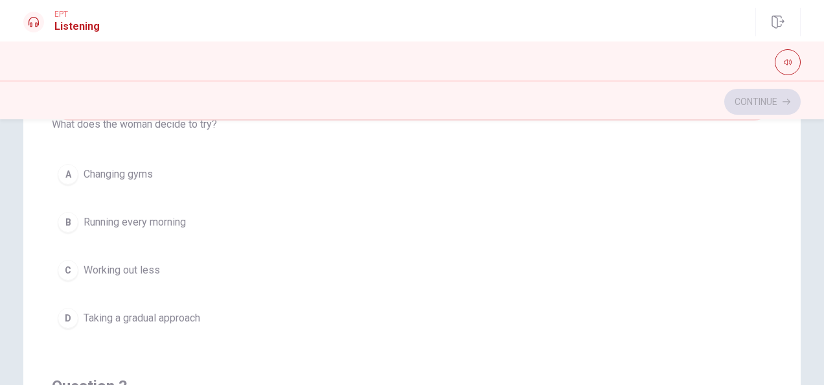
scroll to position [345, 0]
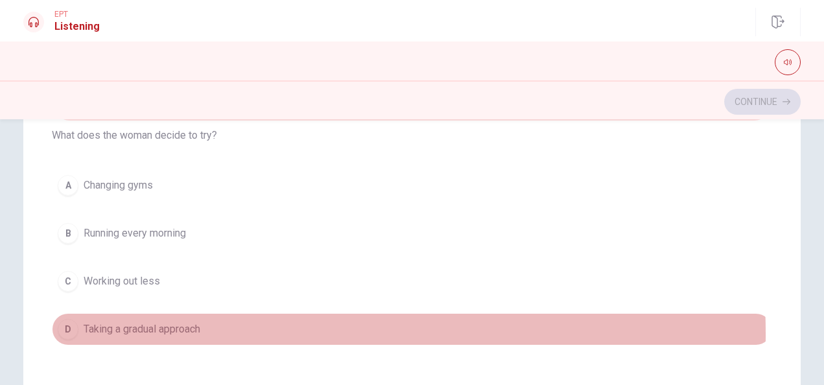
click at [178, 331] on span "Taking a gradual approach" at bounding box center [142, 329] width 117 height 16
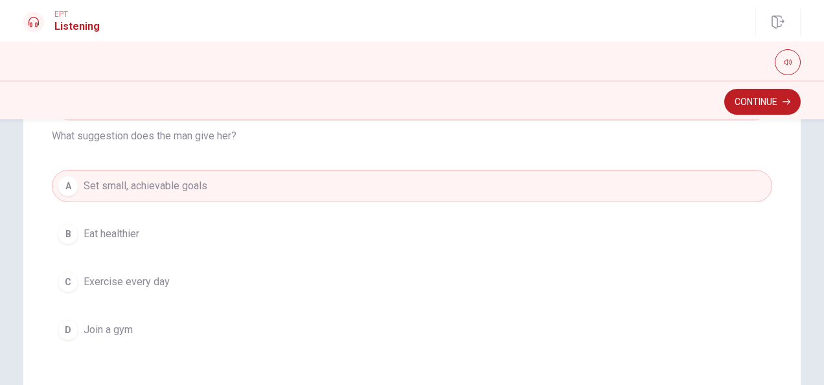
scroll to position [37, 0]
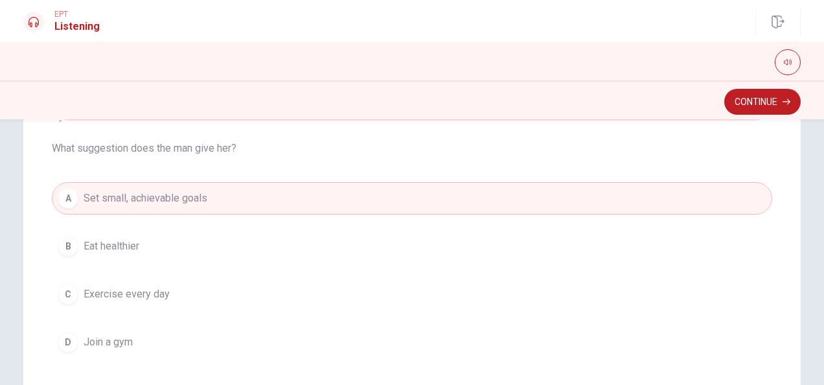
click at [753, 185] on button "A Set small, achievable goals" at bounding box center [412, 198] width 721 height 32
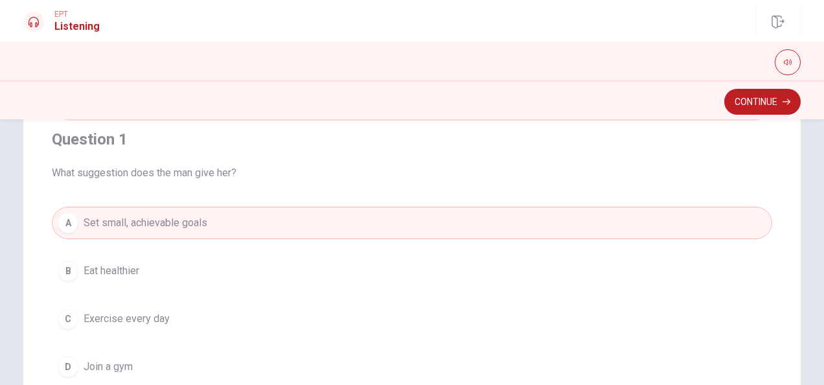
scroll to position [0, 0]
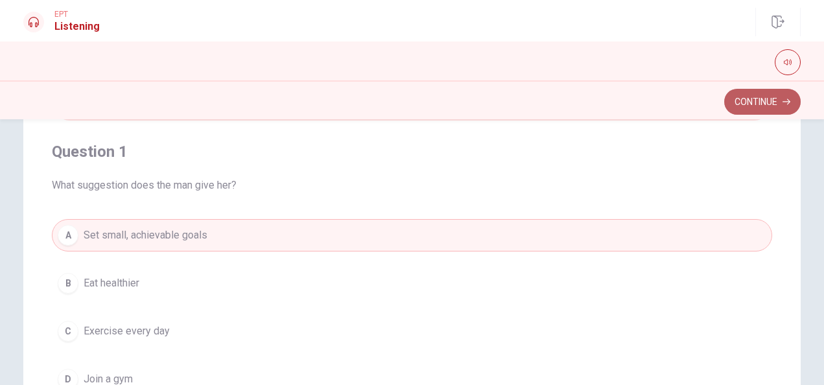
click at [756, 100] on button "Continue" at bounding box center [763, 102] width 76 height 26
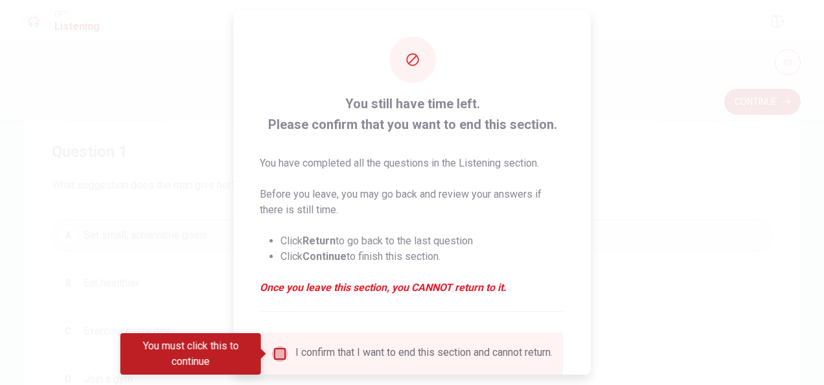
click at [279, 351] on input "You must click this to continue" at bounding box center [280, 354] width 16 height 16
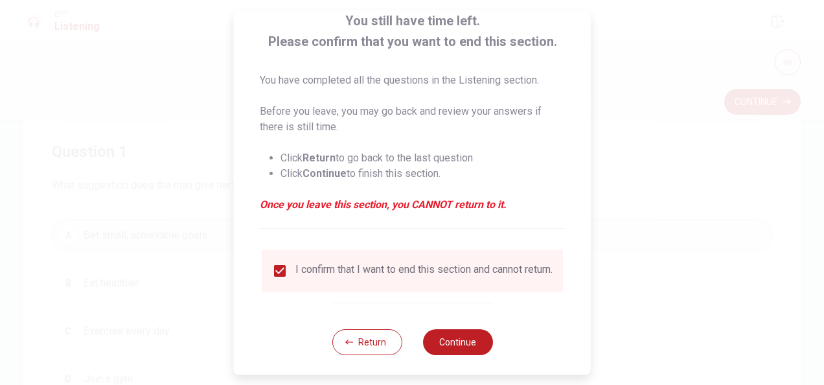
scroll to position [91, 0]
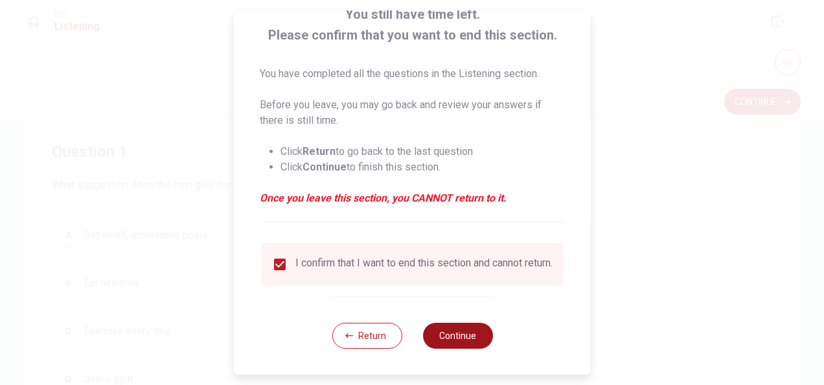
click at [465, 345] on button "Continue" at bounding box center [458, 336] width 70 height 26
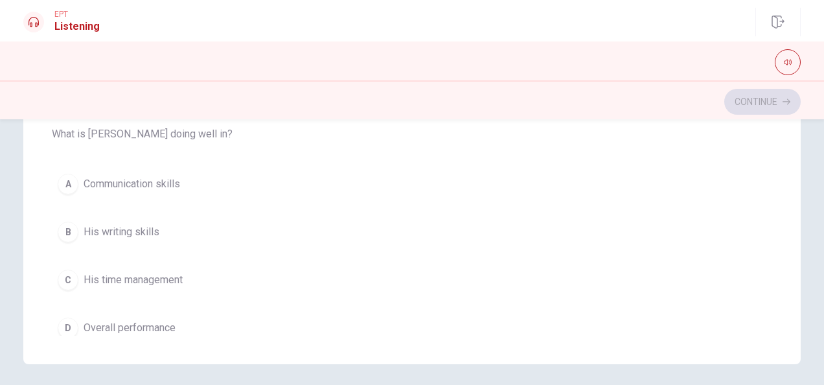
scroll to position [719, 0]
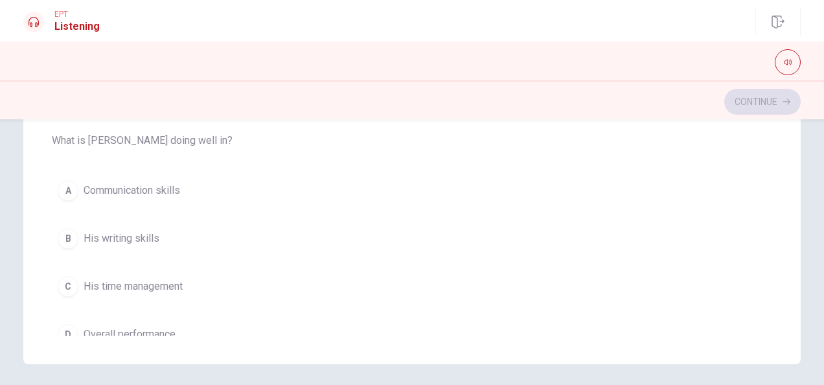
click at [175, 185] on span "Communication skills" at bounding box center [132, 191] width 97 height 16
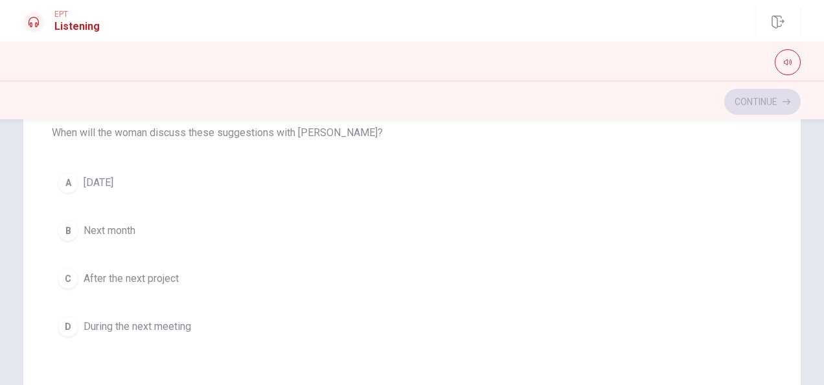
scroll to position [546, 0]
click at [137, 220] on button "B Next month" at bounding box center [412, 228] width 721 height 32
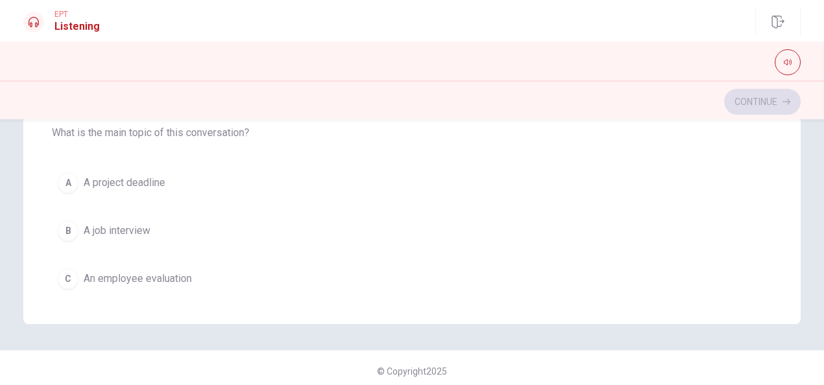
scroll to position [974, 0]
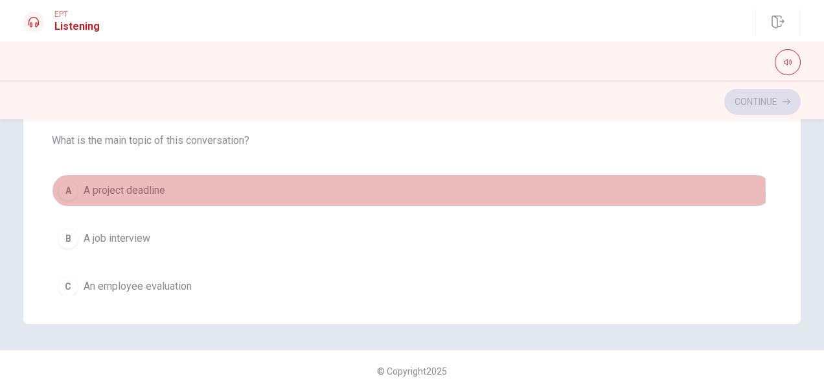
click at [142, 188] on span "A project deadline" at bounding box center [125, 191] width 82 height 16
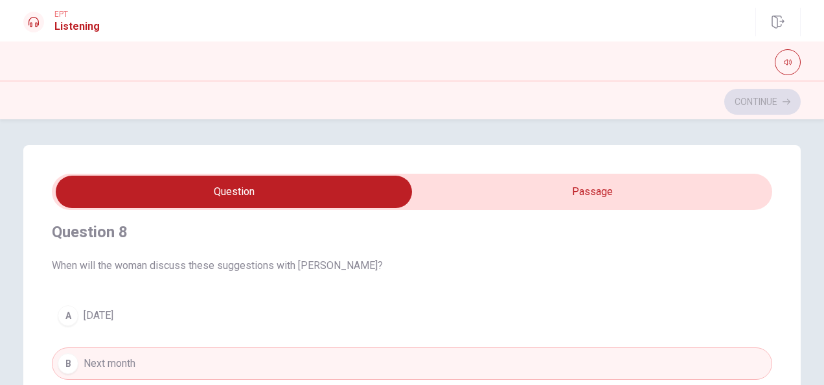
scroll to position [226, 0]
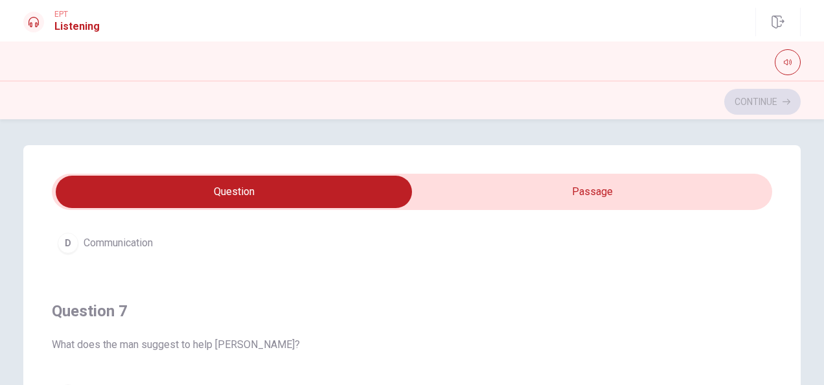
drag, startPoint x: 769, startPoint y: 332, endPoint x: 758, endPoint y: 298, distance: 35.3
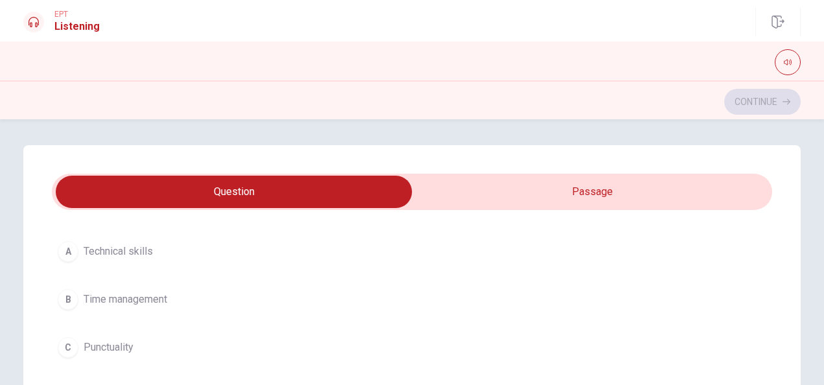
scroll to position [76, 0]
click at [119, 247] on span "Technical skills" at bounding box center [118, 248] width 69 height 16
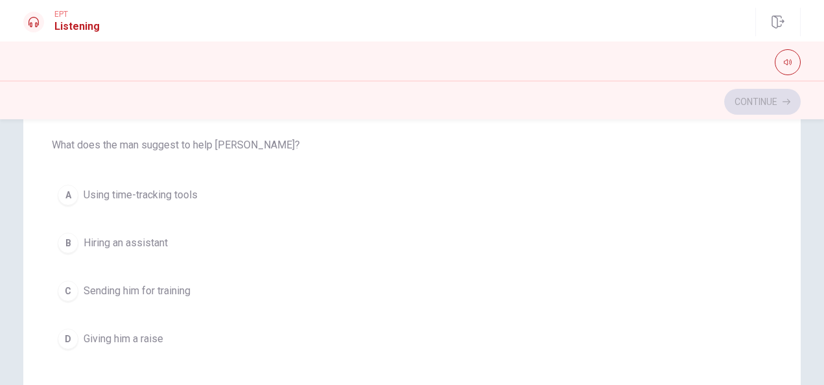
scroll to position [316, 0]
click at [115, 192] on span "Using time-tracking tools" at bounding box center [141, 193] width 114 height 16
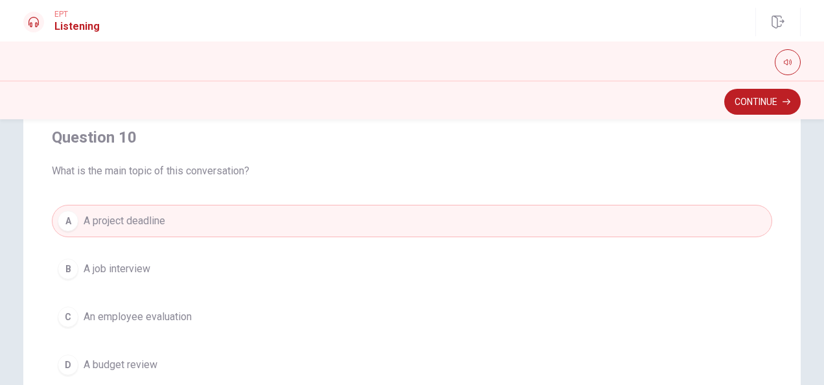
scroll to position [1041, 0]
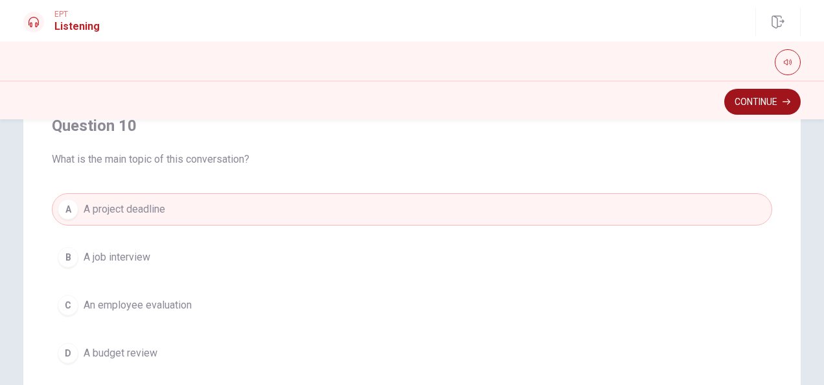
click at [744, 101] on button "Continue" at bounding box center [763, 102] width 76 height 26
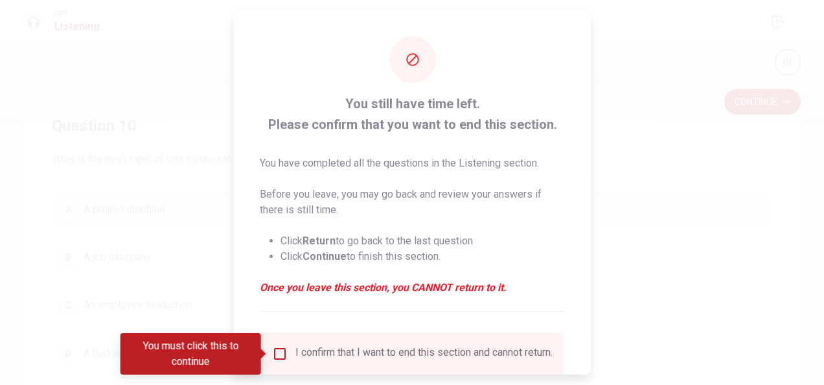
click at [279, 354] on input "You must click this to continue" at bounding box center [280, 354] width 16 height 16
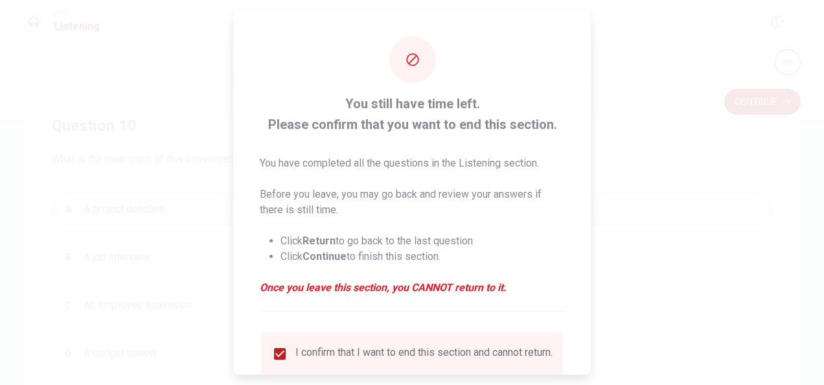
scroll to position [99, 0]
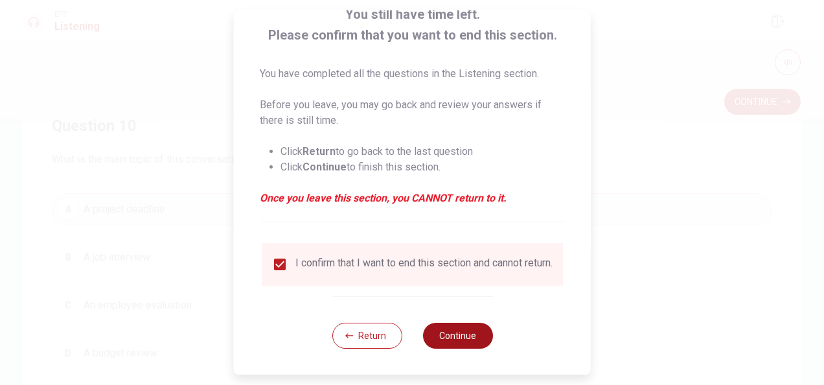
click at [471, 334] on button "Continue" at bounding box center [458, 336] width 70 height 26
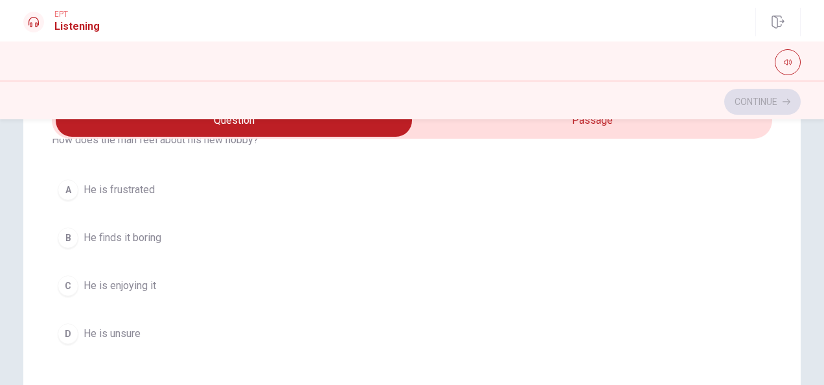
scroll to position [67, 0]
click at [111, 287] on span "He is enjoying it" at bounding box center [120, 283] width 73 height 16
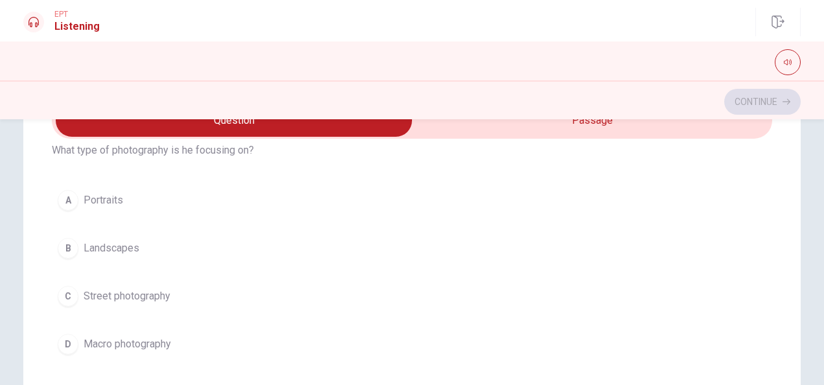
scroll to position [353, 0]
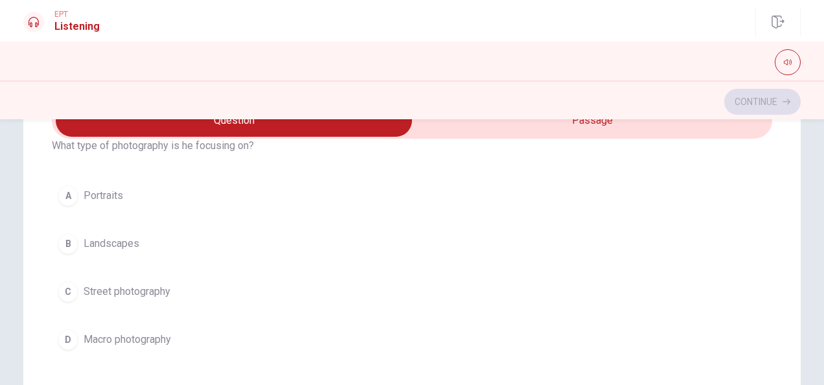
click at [126, 244] on span "Landscapes" at bounding box center [112, 244] width 56 height 16
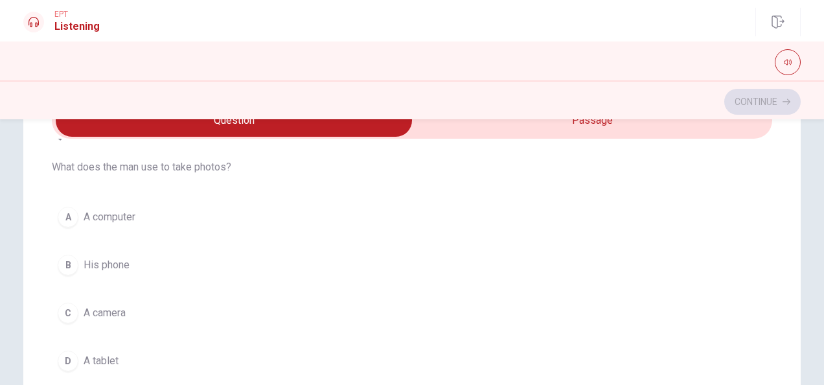
scroll to position [636, 0]
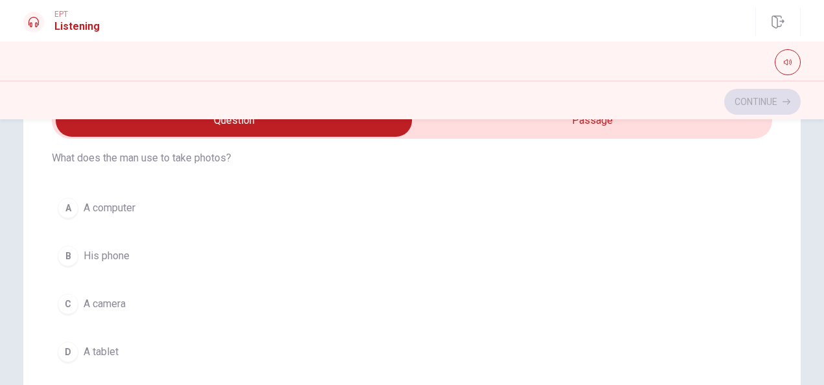
click at [154, 301] on button "C A camera" at bounding box center [412, 304] width 721 height 32
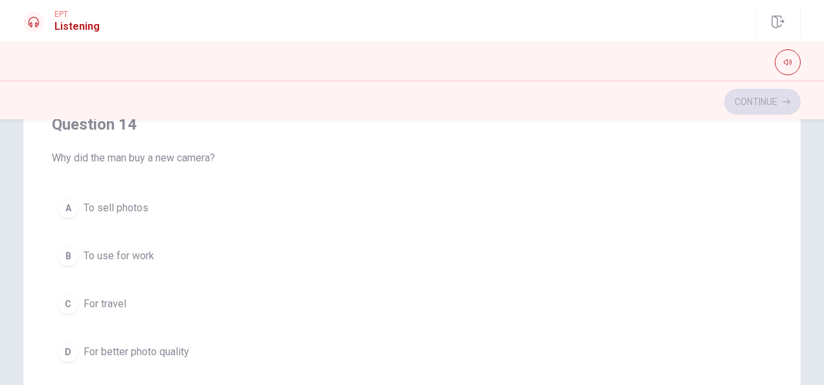
scroll to position [787, 0]
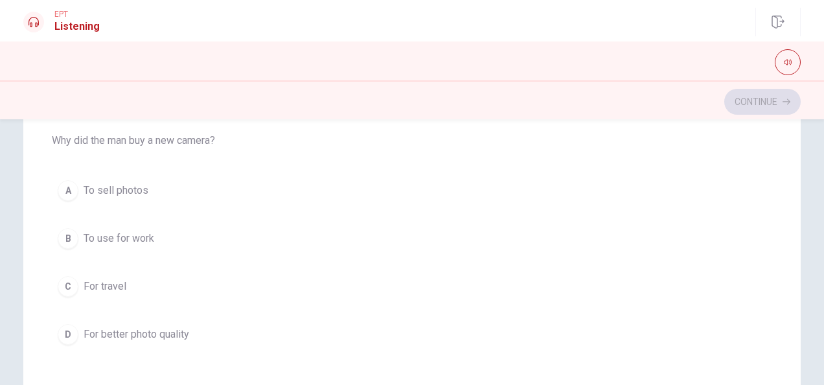
click at [89, 284] on span "For travel" at bounding box center [105, 287] width 43 height 16
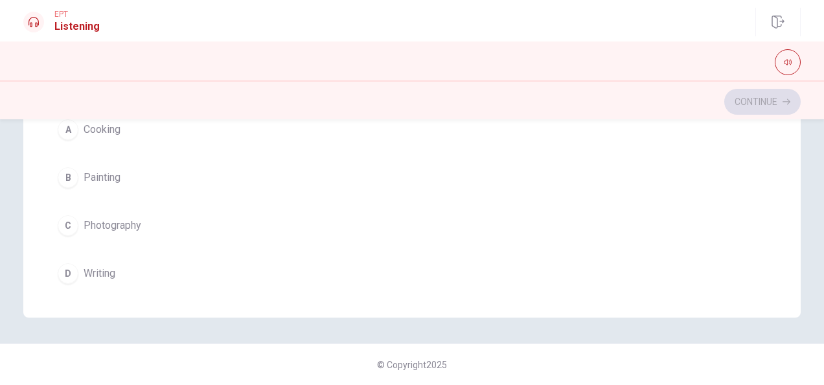
scroll to position [1041, 0]
click at [93, 205] on span "Photography" at bounding box center [113, 213] width 58 height 16
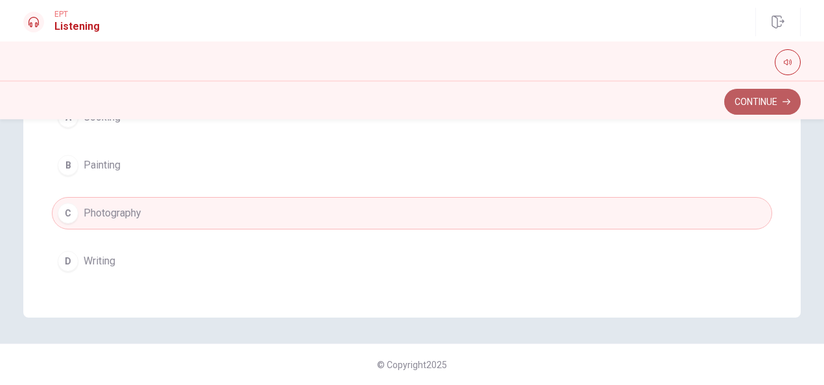
click at [791, 106] on button "Continue" at bounding box center [763, 102] width 76 height 26
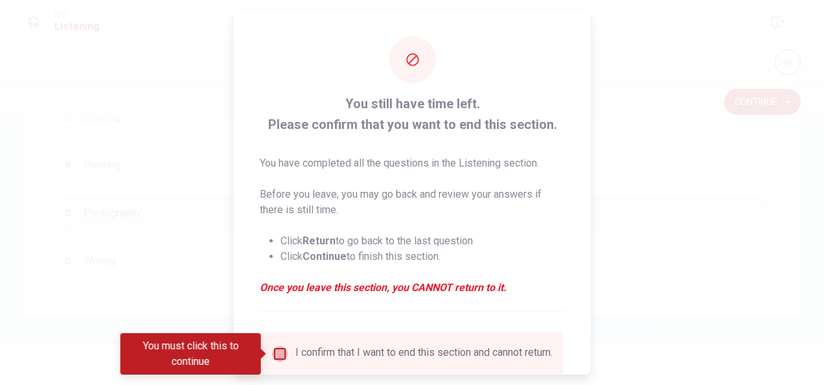
click at [278, 351] on input "You must click this to continue" at bounding box center [280, 354] width 16 height 16
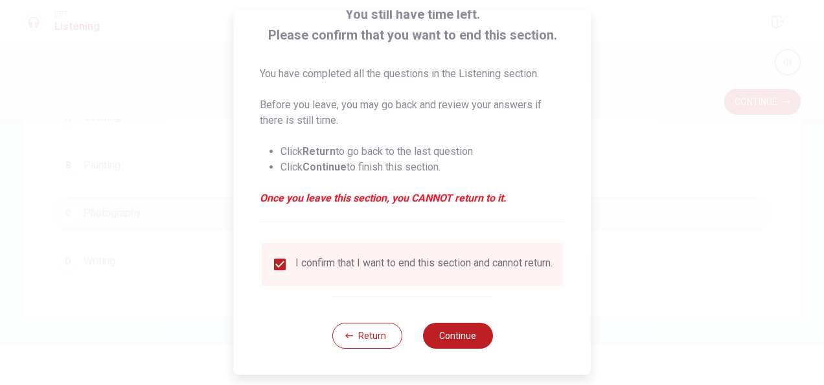
scroll to position [95, 0]
drag, startPoint x: 464, startPoint y: 345, endPoint x: 379, endPoint y: 345, distance: 84.9
click at [379, 345] on div "Return Continue" at bounding box center [412, 335] width 161 height 78
click at [379, 345] on button "Return" at bounding box center [367, 336] width 70 height 26
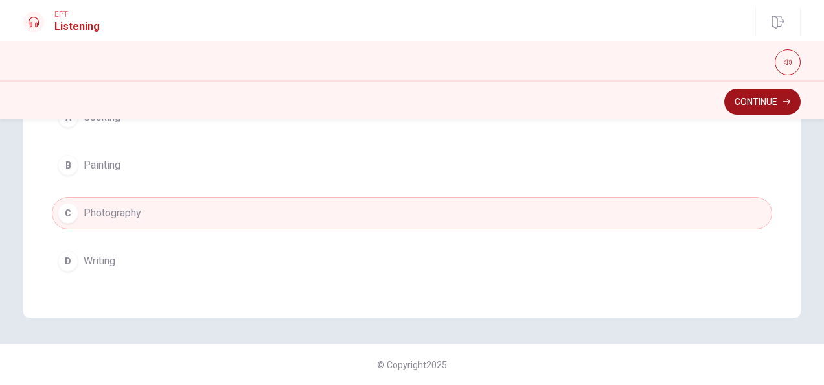
click at [762, 105] on button "Continue" at bounding box center [763, 102] width 76 height 26
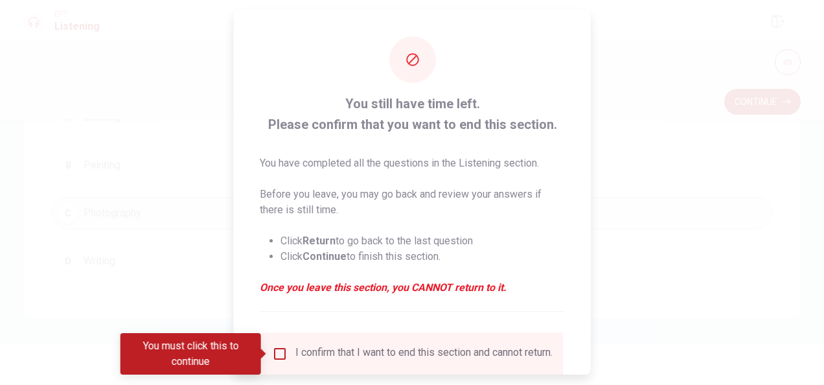
click at [281, 355] on input "You must click this to continue" at bounding box center [280, 354] width 16 height 16
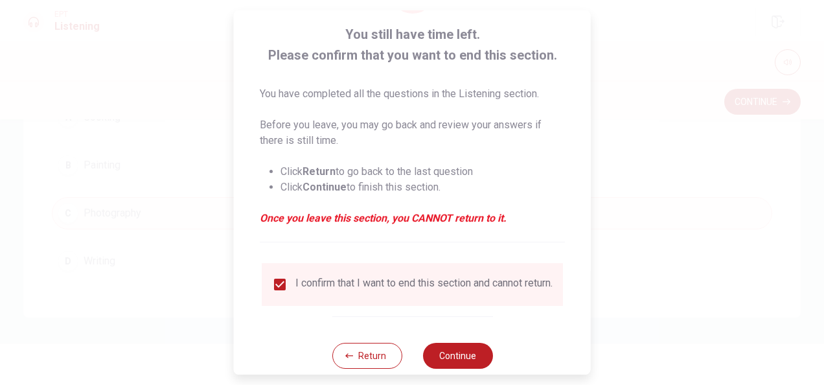
scroll to position [99, 0]
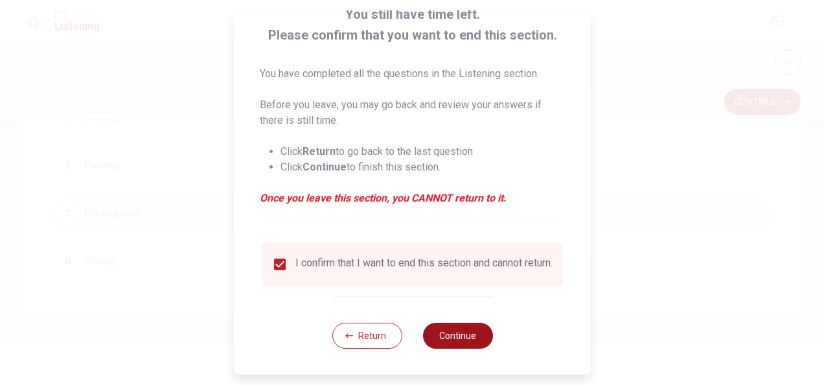
click at [480, 335] on button "Continue" at bounding box center [458, 336] width 70 height 26
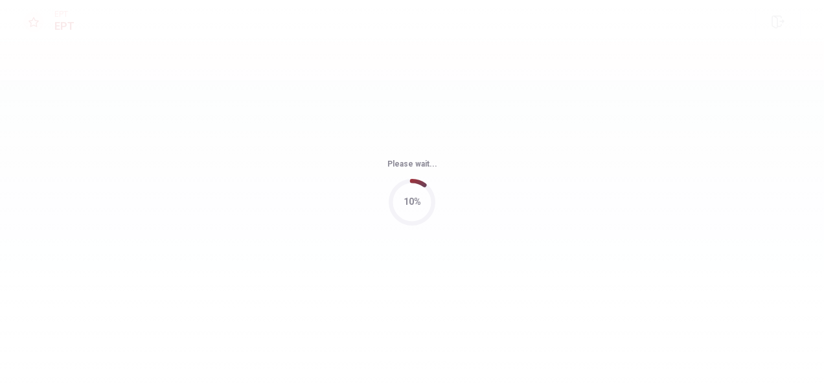
scroll to position [0, 0]
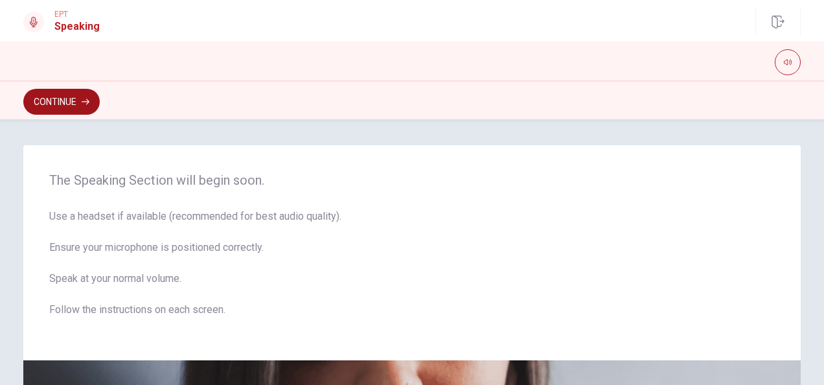
click at [60, 100] on button "Continue" at bounding box center [61, 102] width 76 height 26
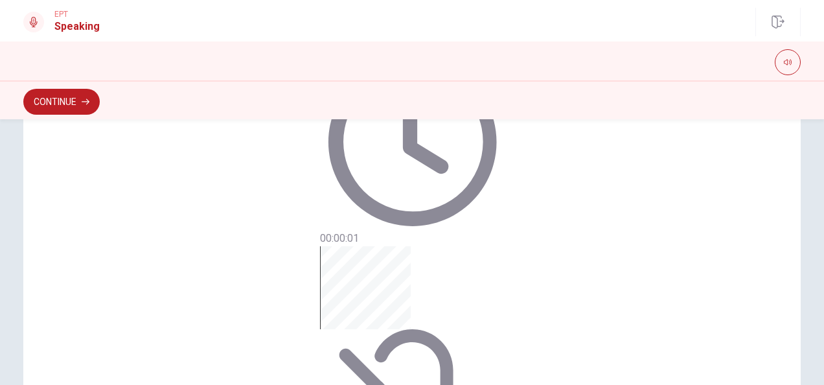
scroll to position [393, 0]
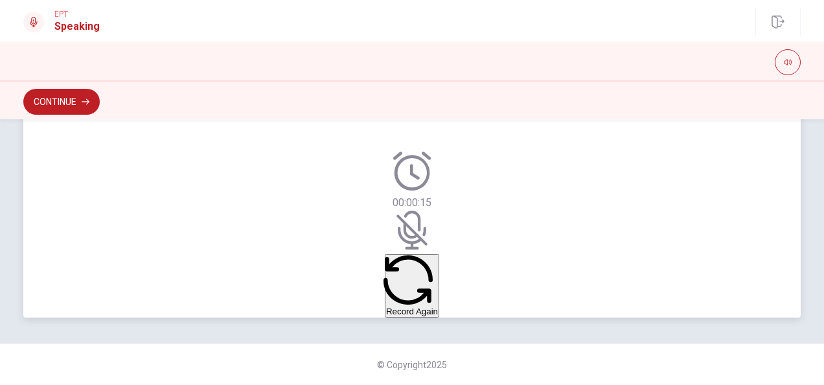
click at [421, 280] on button "Record Again" at bounding box center [412, 286] width 54 height 64
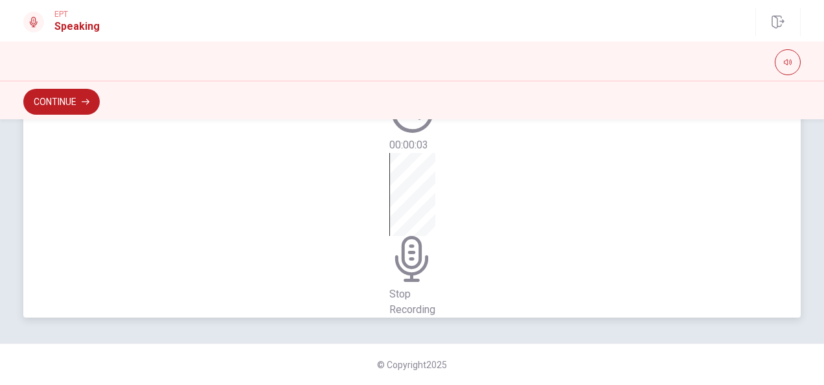
click at [436, 260] on div "Stop Recording" at bounding box center [413, 235] width 46 height 165
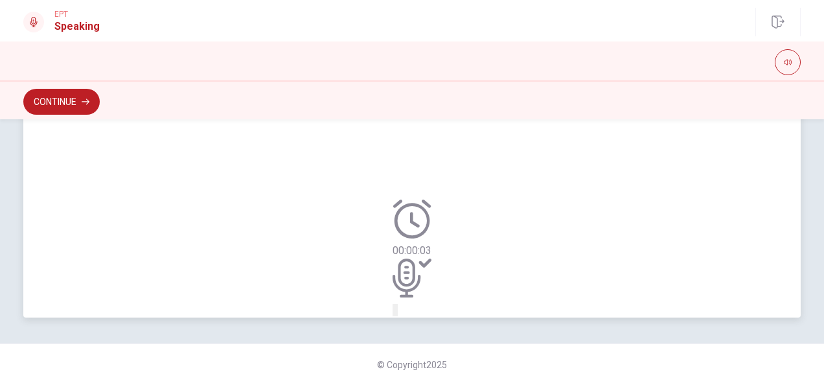
click at [398, 304] on button "Play Audio" at bounding box center [396, 310] width 3 height 12
click at [412, 259] on div at bounding box center [412, 280] width 39 height 43
click at [410, 313] on icon "Play Audio" at bounding box center [404, 321] width 12 height 16
click at [395, 304] on button "Record Again" at bounding box center [394, 310] width 3 height 12
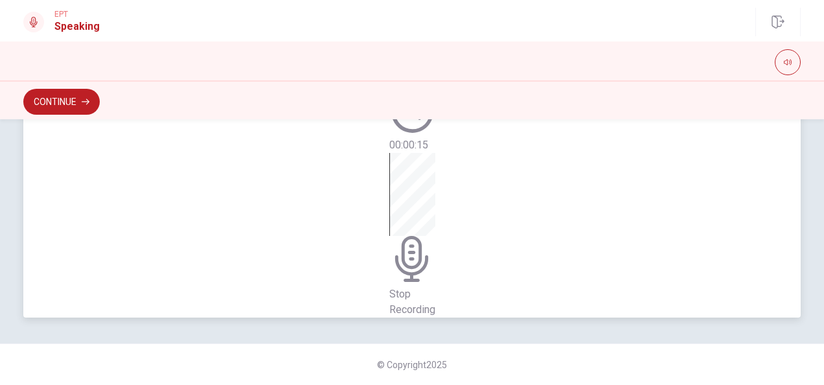
click at [403, 288] on span "Stop Recording" at bounding box center [413, 302] width 46 height 28
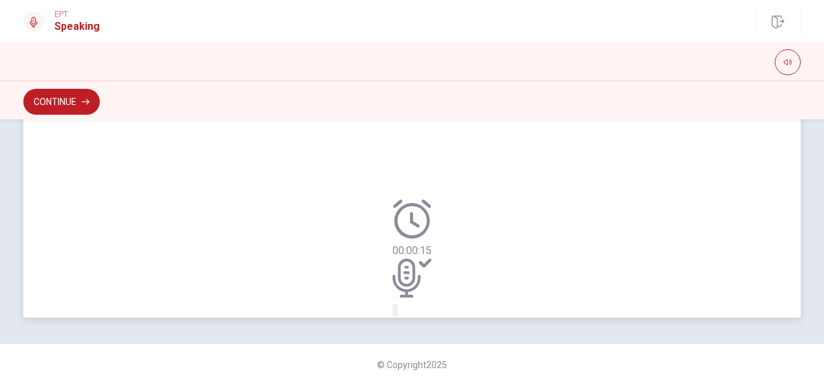
click at [397, 313] on icon "Play Audio" at bounding box center [397, 313] width 0 height 0
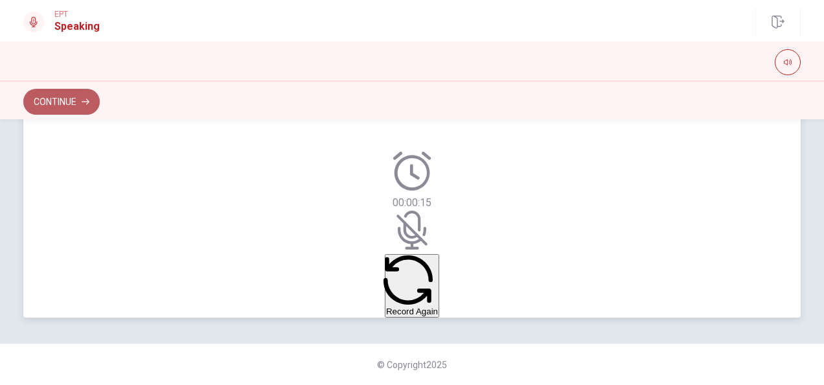
click at [56, 101] on button "Continue" at bounding box center [61, 102] width 76 height 26
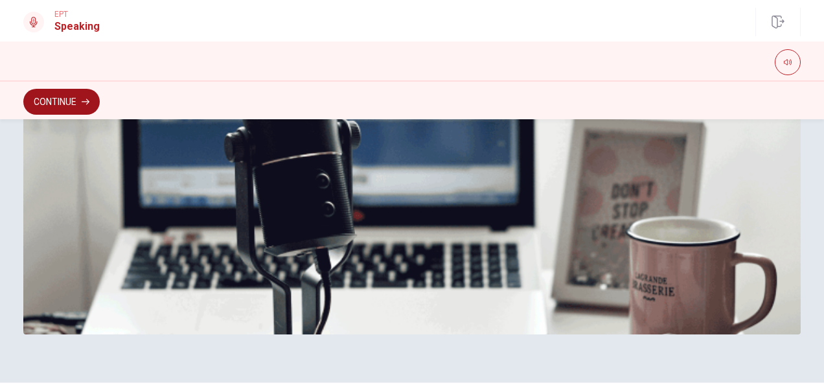
click at [36, 102] on button "Continue" at bounding box center [61, 102] width 76 height 26
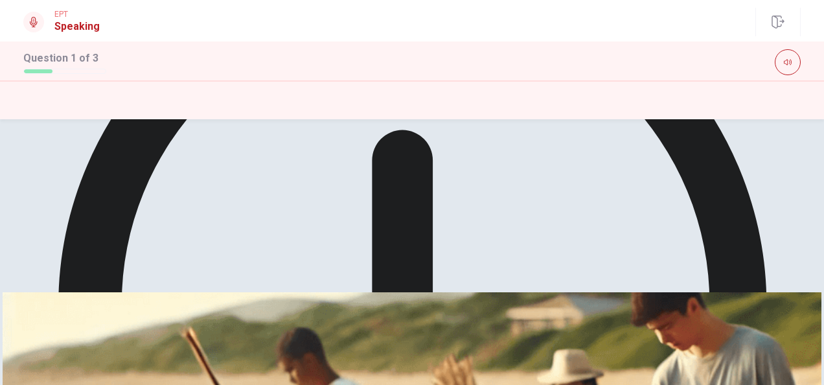
scroll to position [310, 0]
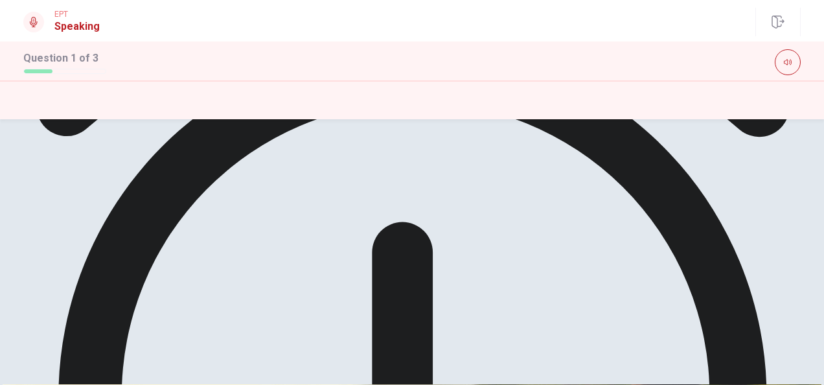
scroll to position [236, 0]
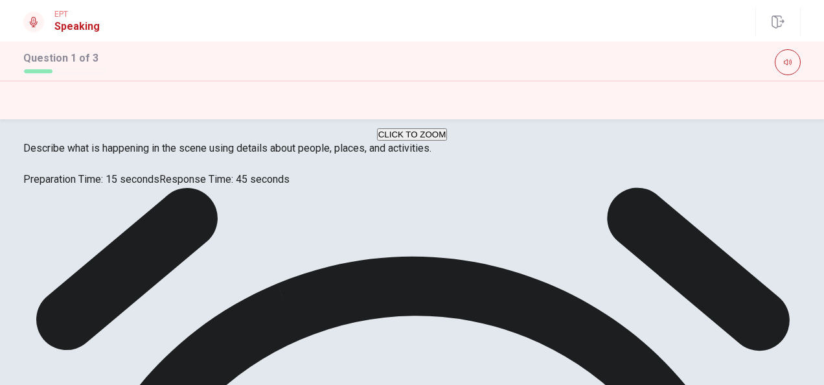
scroll to position [0, 0]
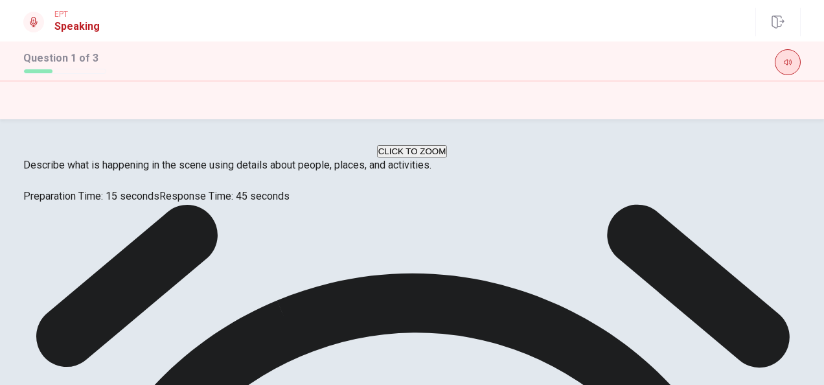
click at [783, 62] on button "button" at bounding box center [788, 62] width 26 height 26
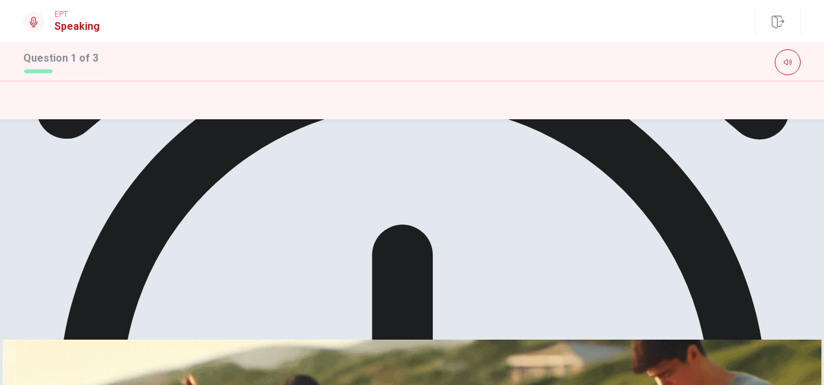
scroll to position [103, 0]
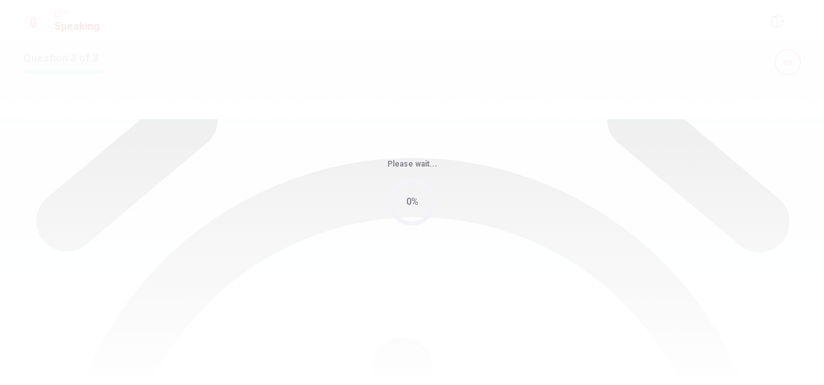
click at [46, 146] on div "Please wait... 0%" at bounding box center [412, 192] width 824 height 385
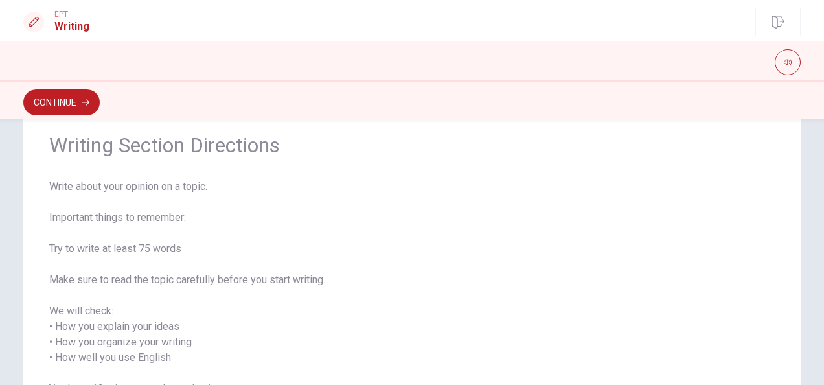
scroll to position [43, 0]
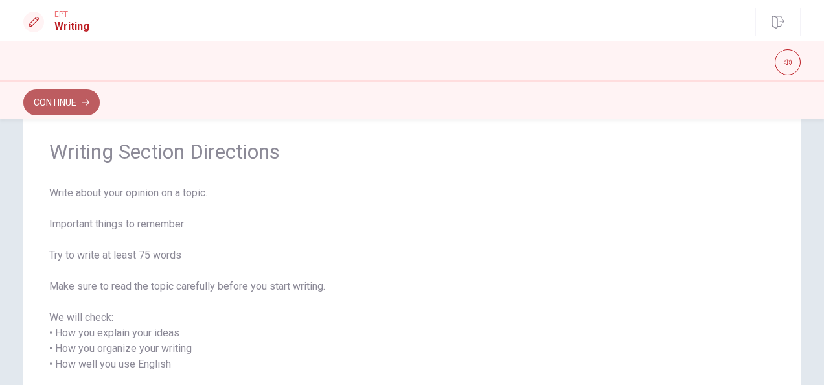
click at [100, 106] on button "Continue" at bounding box center [61, 102] width 76 height 26
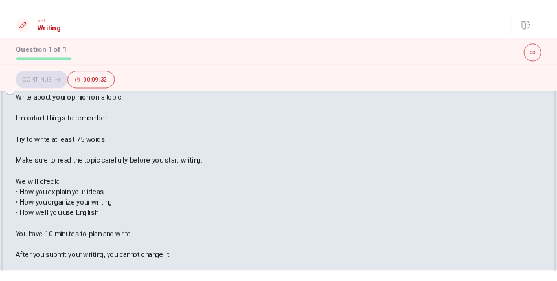
scroll to position [38, 0]
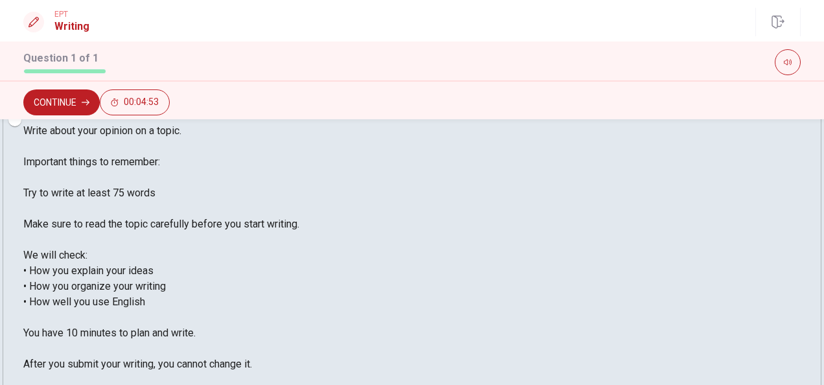
type textarea "ㅡ"
type textarea "Leraing English is very important us."
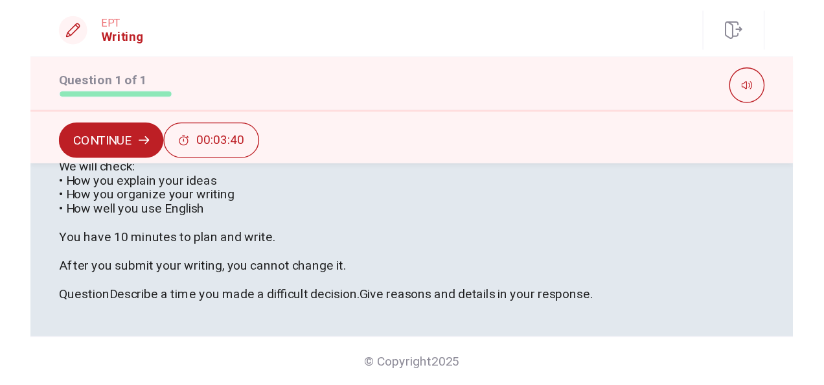
scroll to position [292, 0]
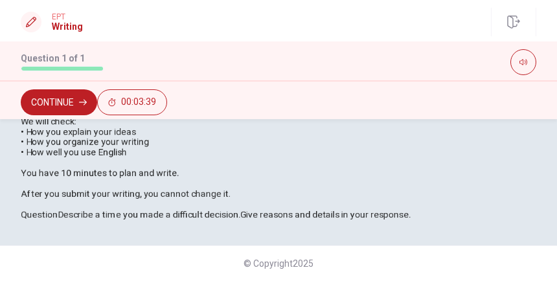
drag, startPoint x: 386, startPoint y: 226, endPoint x: 327, endPoint y: 226, distance: 59.6
click at [270, 199] on span "Write about your opinion on a topic. Important things to remember: Try to write…" at bounding box center [145, 116] width 249 height 166
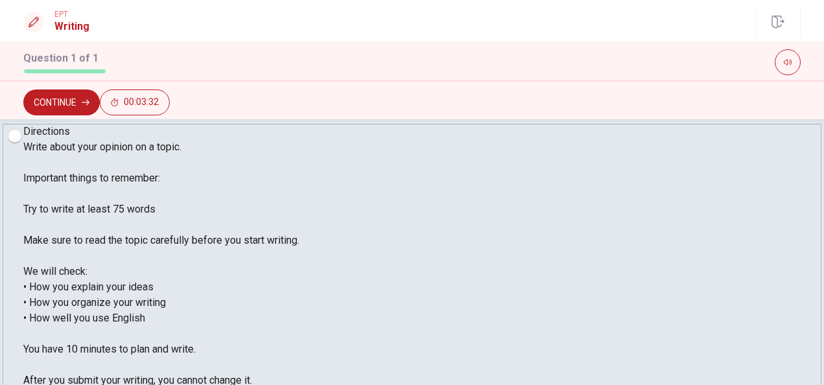
scroll to position [20, 0]
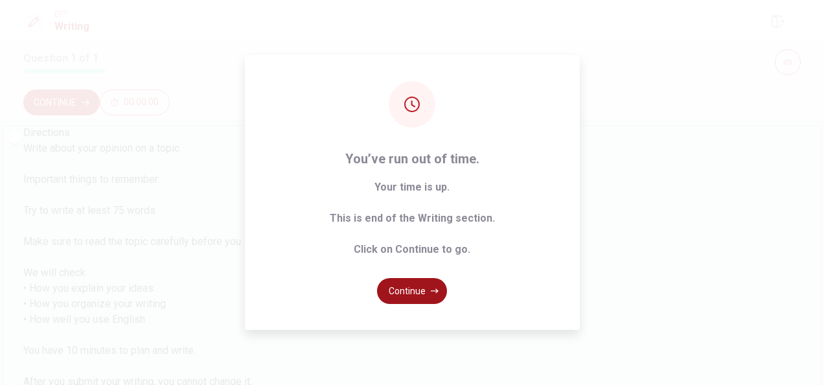
type textarea "Leraing English is very important us. Many opportunity that opens new doors. Al…"
click at [431, 286] on button "Continue" at bounding box center [412, 291] width 70 height 26
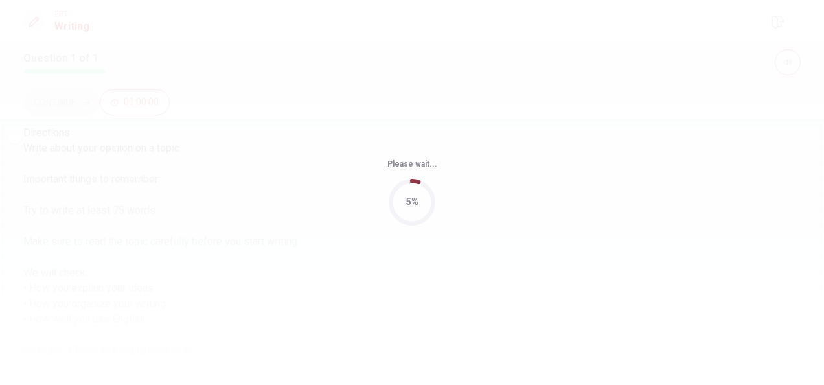
scroll to position [0, 0]
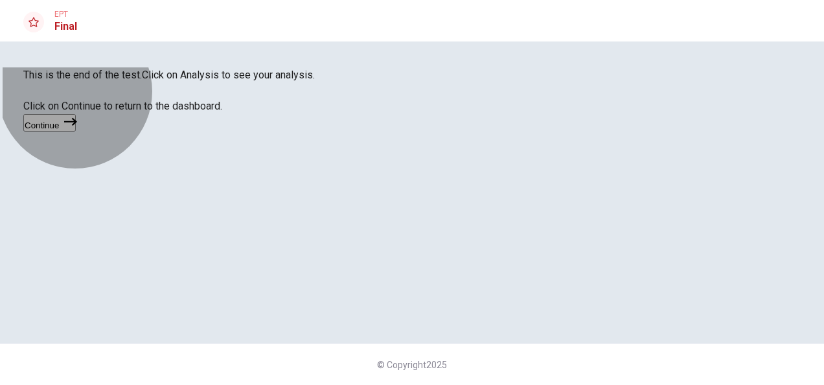
click at [76, 132] on button "Continue" at bounding box center [49, 122] width 52 height 17
